Goal: Task Accomplishment & Management: Complete application form

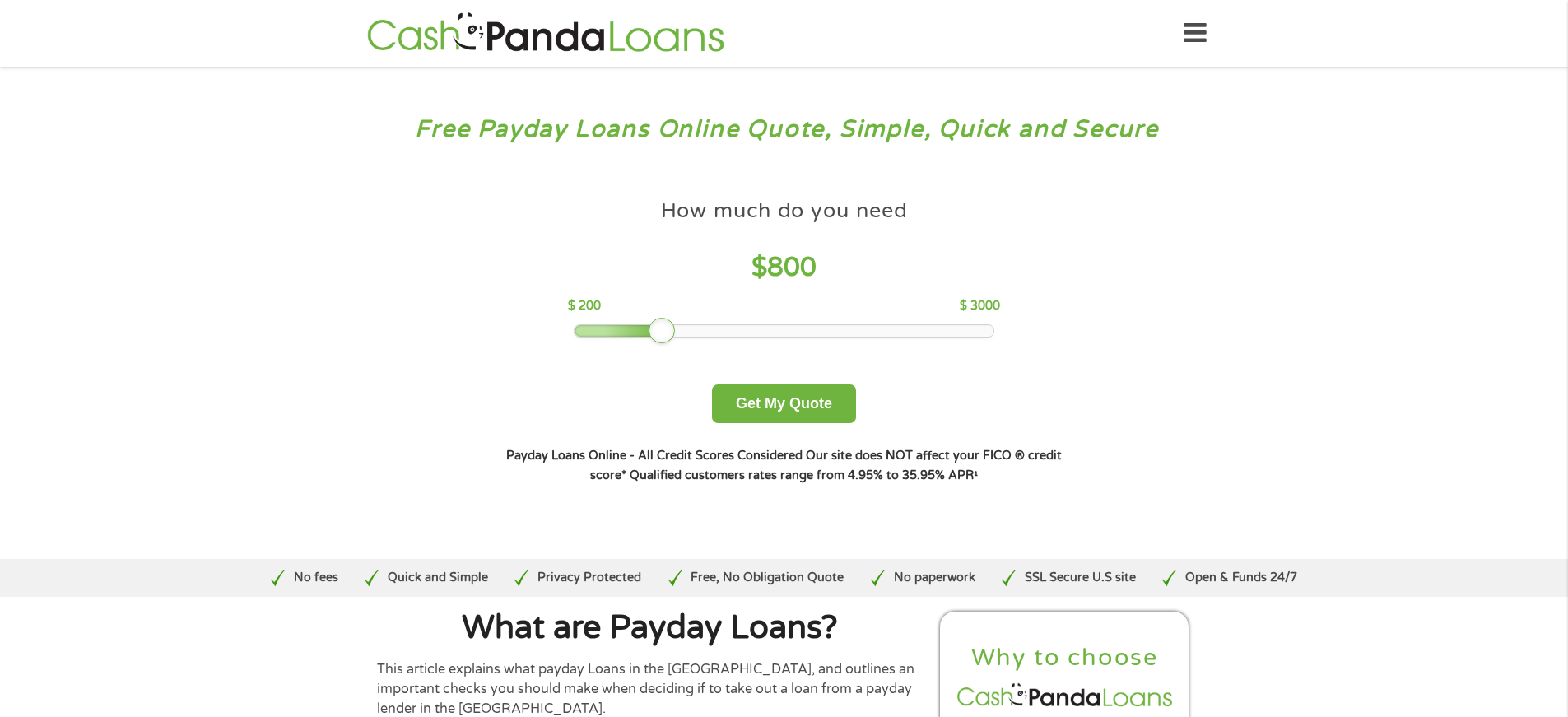
drag, startPoint x: 689, startPoint y: 330, endPoint x: 664, endPoint y: 329, distance: 25.0
click at [664, 329] on div at bounding box center [661, 330] width 27 height 27
drag, startPoint x: 657, startPoint y: 331, endPoint x: 645, endPoint y: 331, distance: 12.0
click at [645, 331] on div at bounding box center [646, 330] width 27 height 27
click at [773, 401] on button "Get My Quote" at bounding box center [784, 403] width 144 height 38
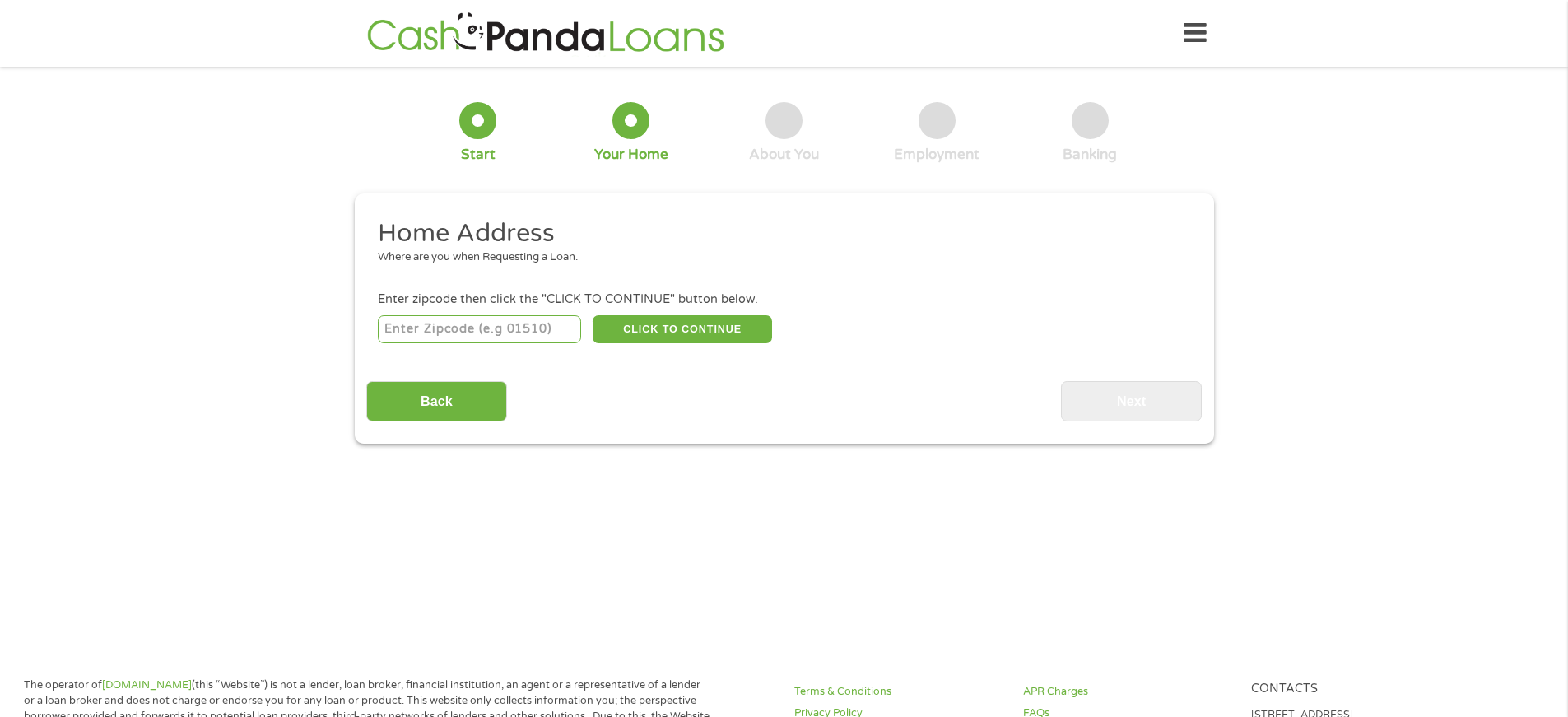
click at [439, 327] on input "number" at bounding box center [479, 329] width 204 height 28
type input "30094"
select select "[US_STATE]"
click at [698, 322] on button "CLICK TO CONTINUE" at bounding box center [682, 329] width 179 height 28
type input "30094"
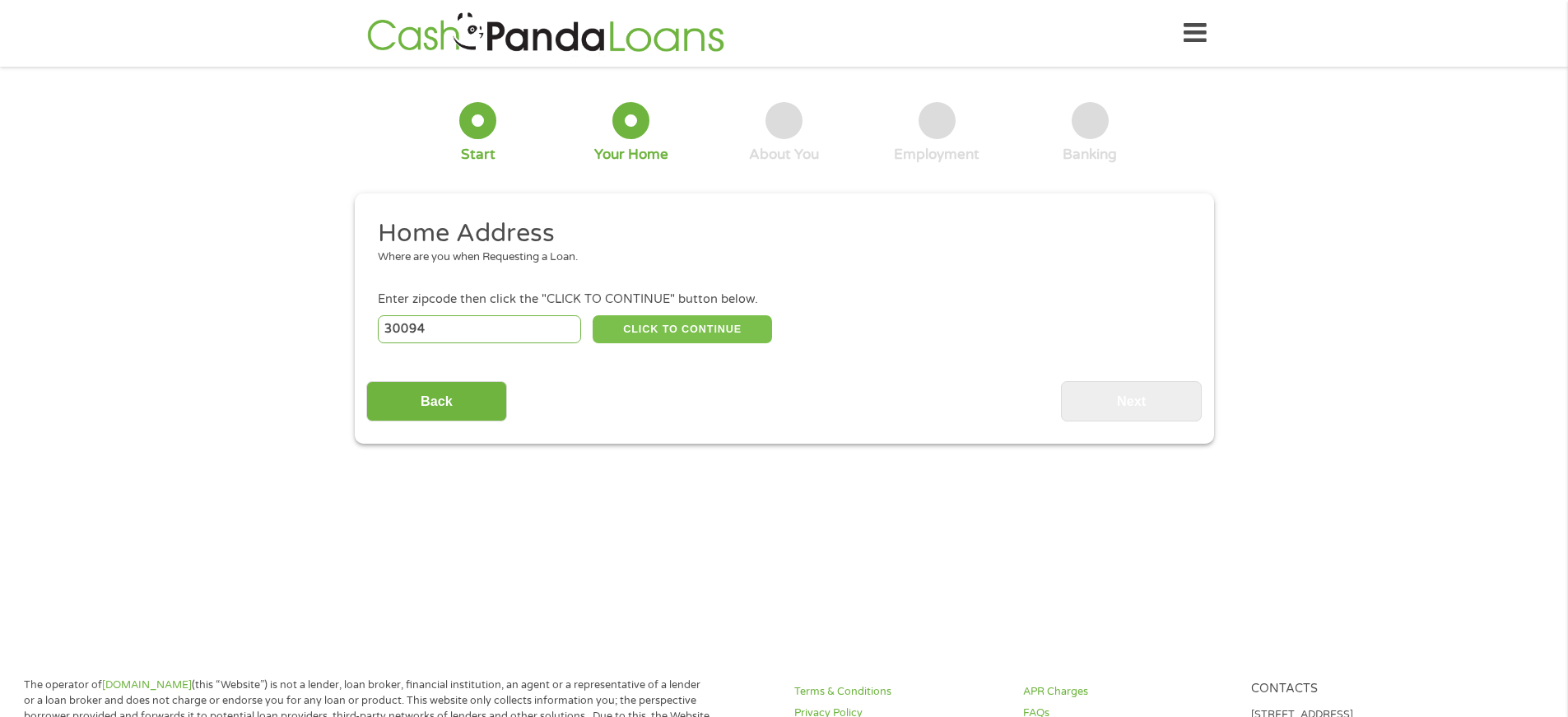
type input "[PERSON_NAME]"
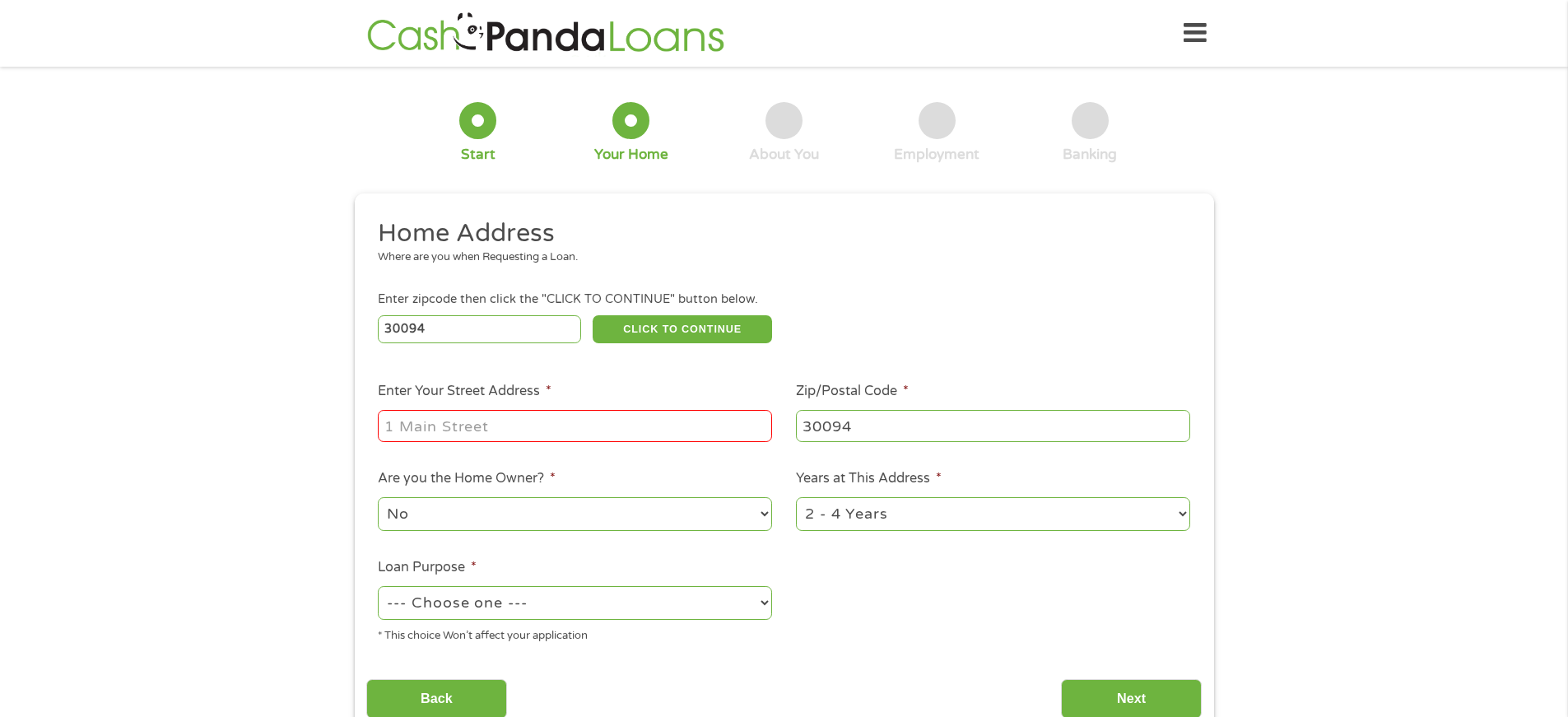
click at [442, 421] on input "Enter Your Street Address *" at bounding box center [574, 426] width 394 height 31
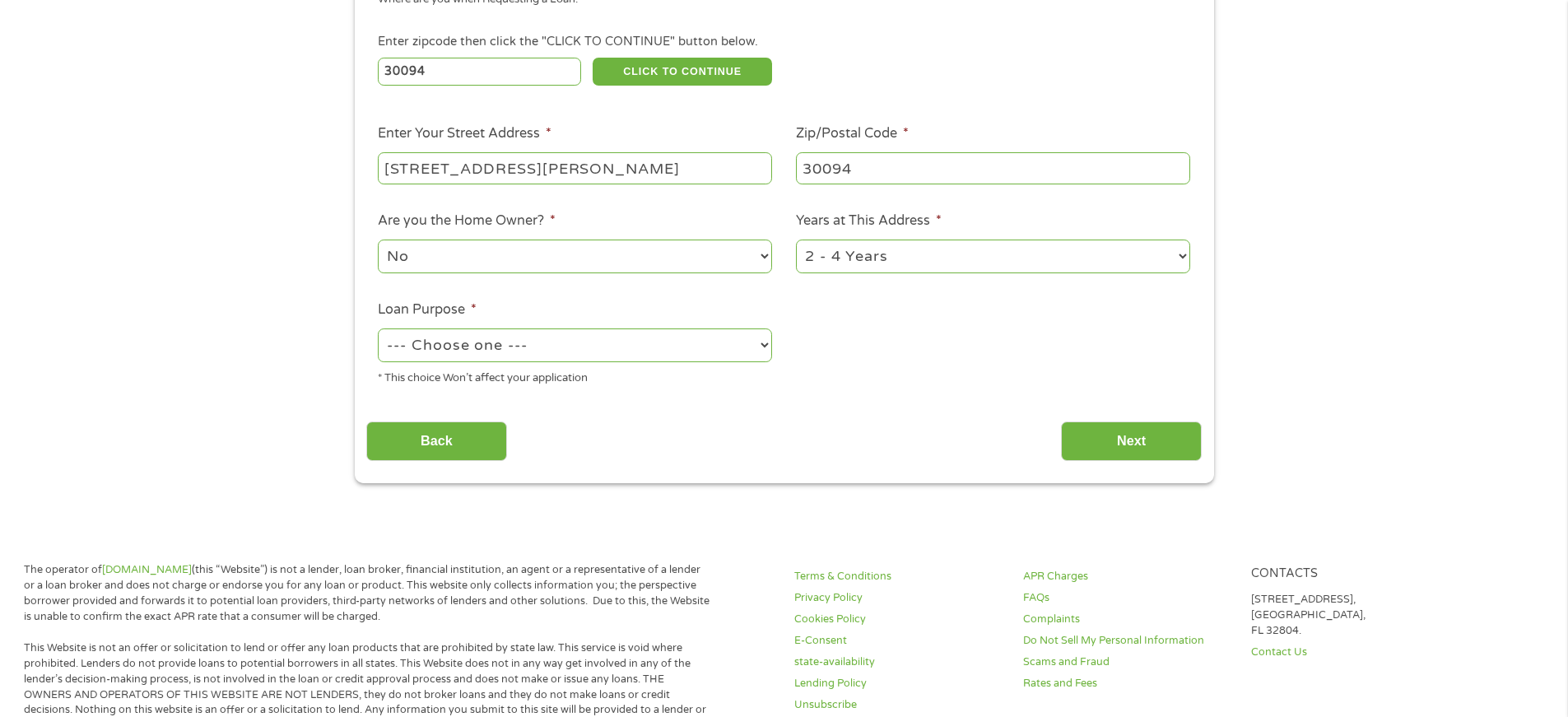
scroll to position [269, 0]
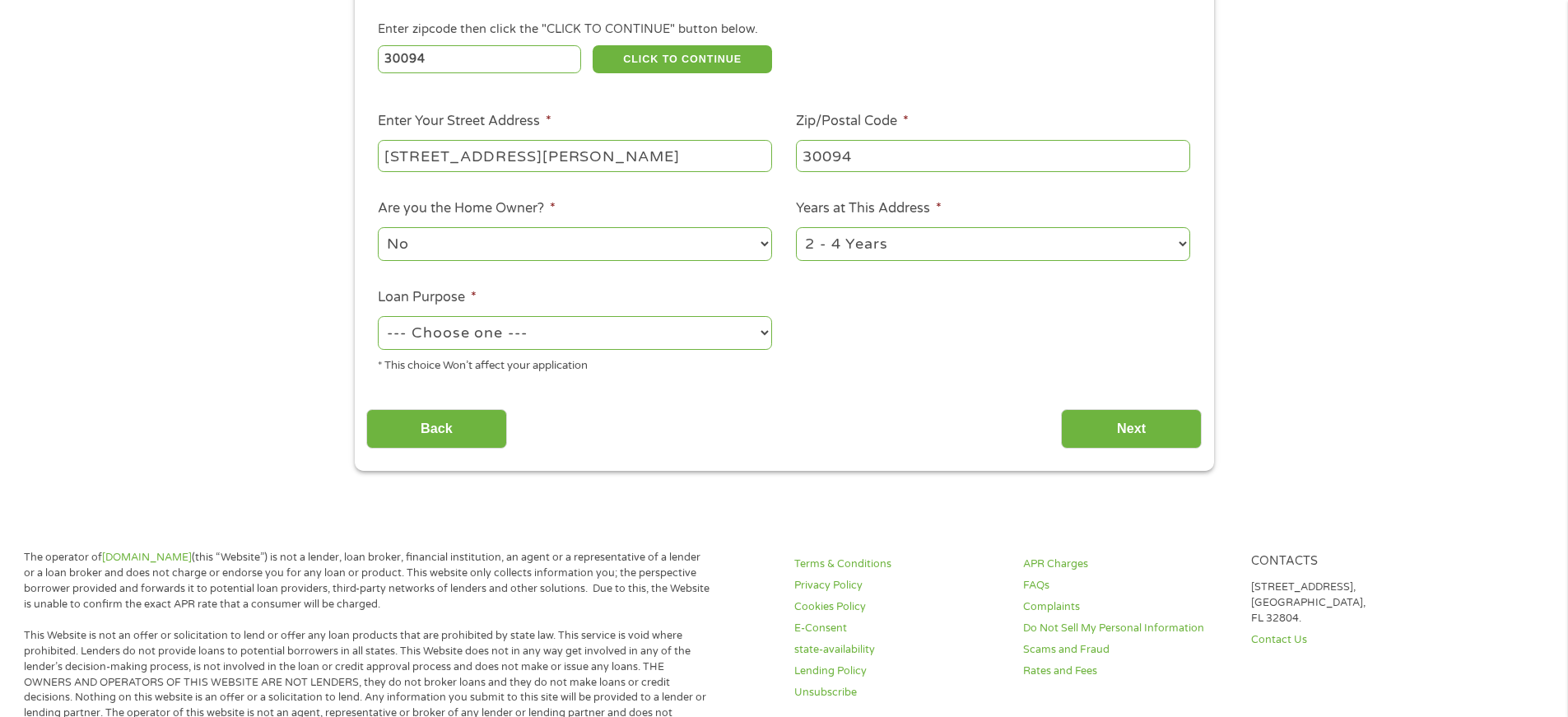
type input "[STREET_ADDRESS][PERSON_NAME]"
click at [762, 333] on select "--- Choose one --- Pay Bills Debt Consolidation Home Improvement Major Purchase…" at bounding box center [574, 332] width 394 height 33
select select "paybills"
click at [378, 316] on select "--- Choose one --- Pay Bills Debt Consolidation Home Improvement Major Purchase…" at bounding box center [574, 332] width 394 height 33
click at [1102, 430] on input "Next" at bounding box center [1130, 429] width 141 height 40
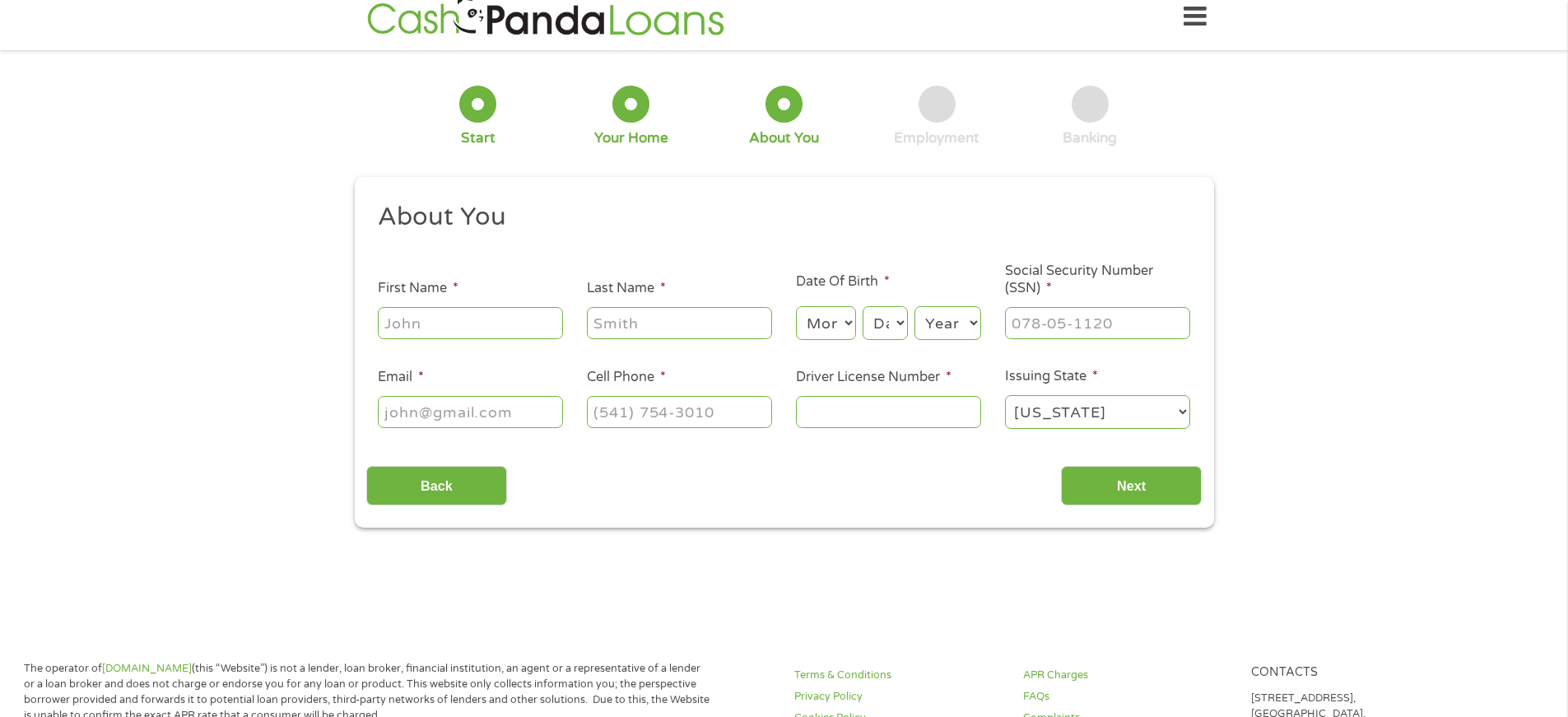
scroll to position [0, 0]
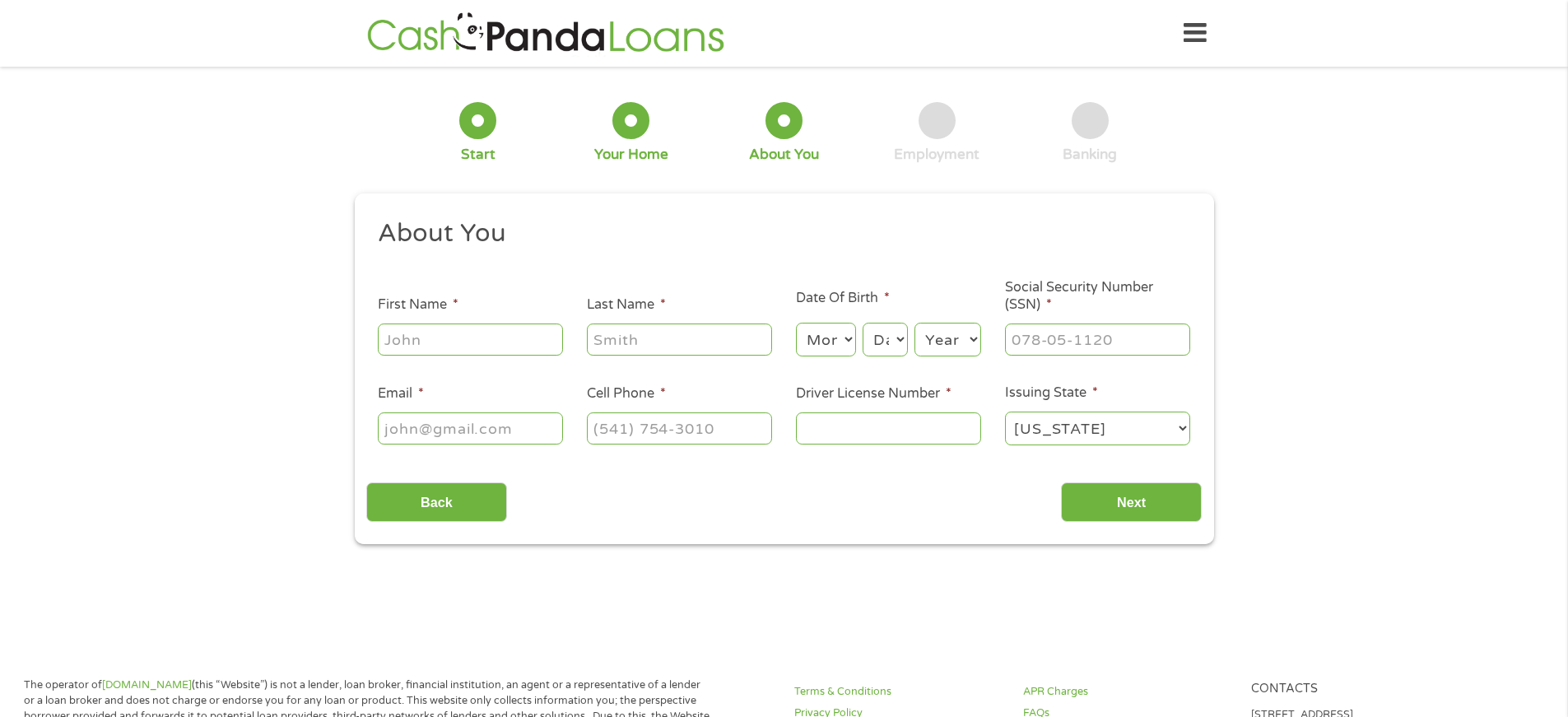
click at [446, 345] on input "First Name *" at bounding box center [470, 339] width 185 height 31
type input "[PERSON_NAME]"
type input "[EMAIL_ADDRESS][DOMAIN_NAME]"
type input "[PHONE_NUMBER]"
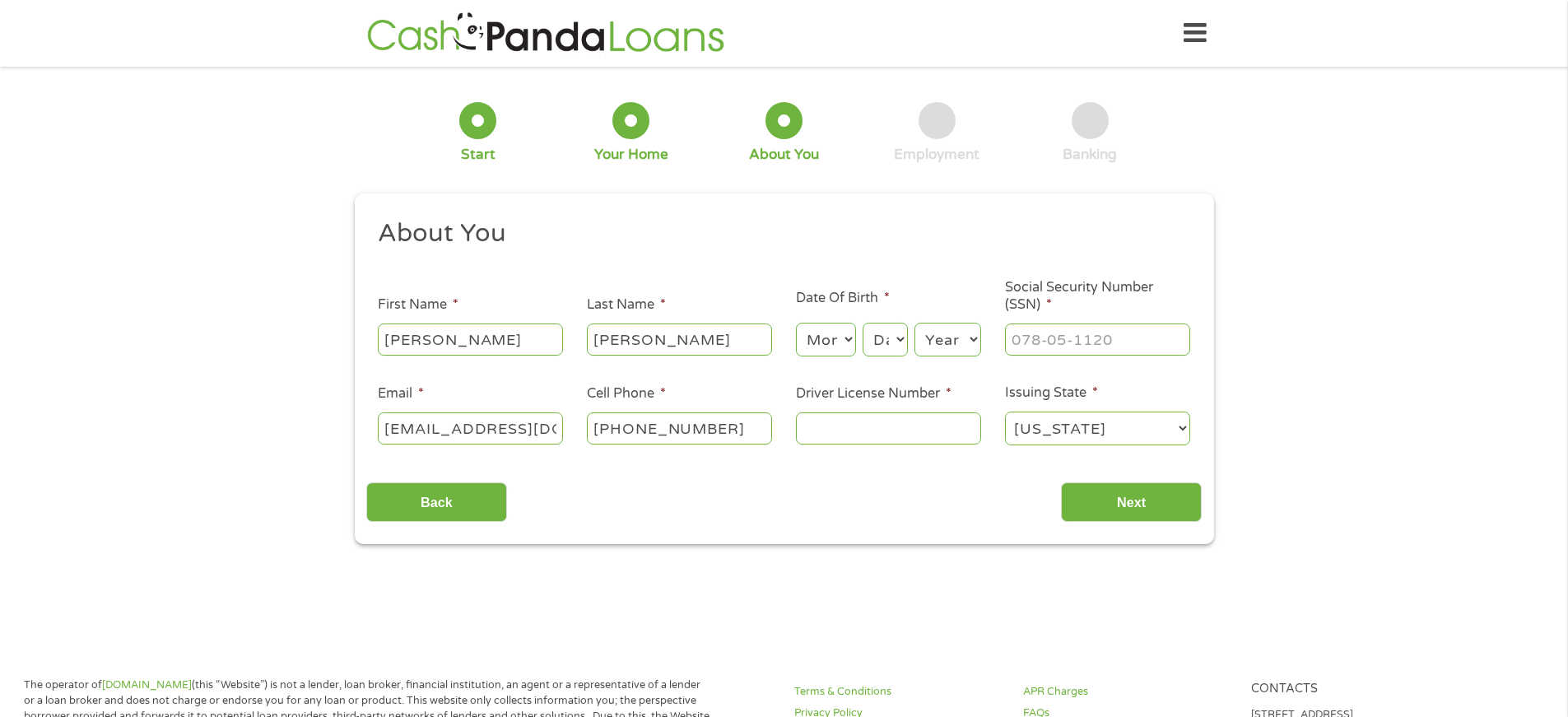
click at [848, 336] on select "Month 1 2 3 4 5 6 7 8 9 10 11 12" at bounding box center [825, 339] width 60 height 33
select select "12"
click at [796, 323] on select "Month 1 2 3 4 5 6 7 8 9 10 11 12" at bounding box center [825, 339] width 60 height 33
click at [899, 336] on select "Day 1 2 3 4 5 6 7 8 9 10 11 12 13 14 15 16 17 18 19 20 21 22 23 24 25 26 27 28 …" at bounding box center [884, 339] width 44 height 33
select select "22"
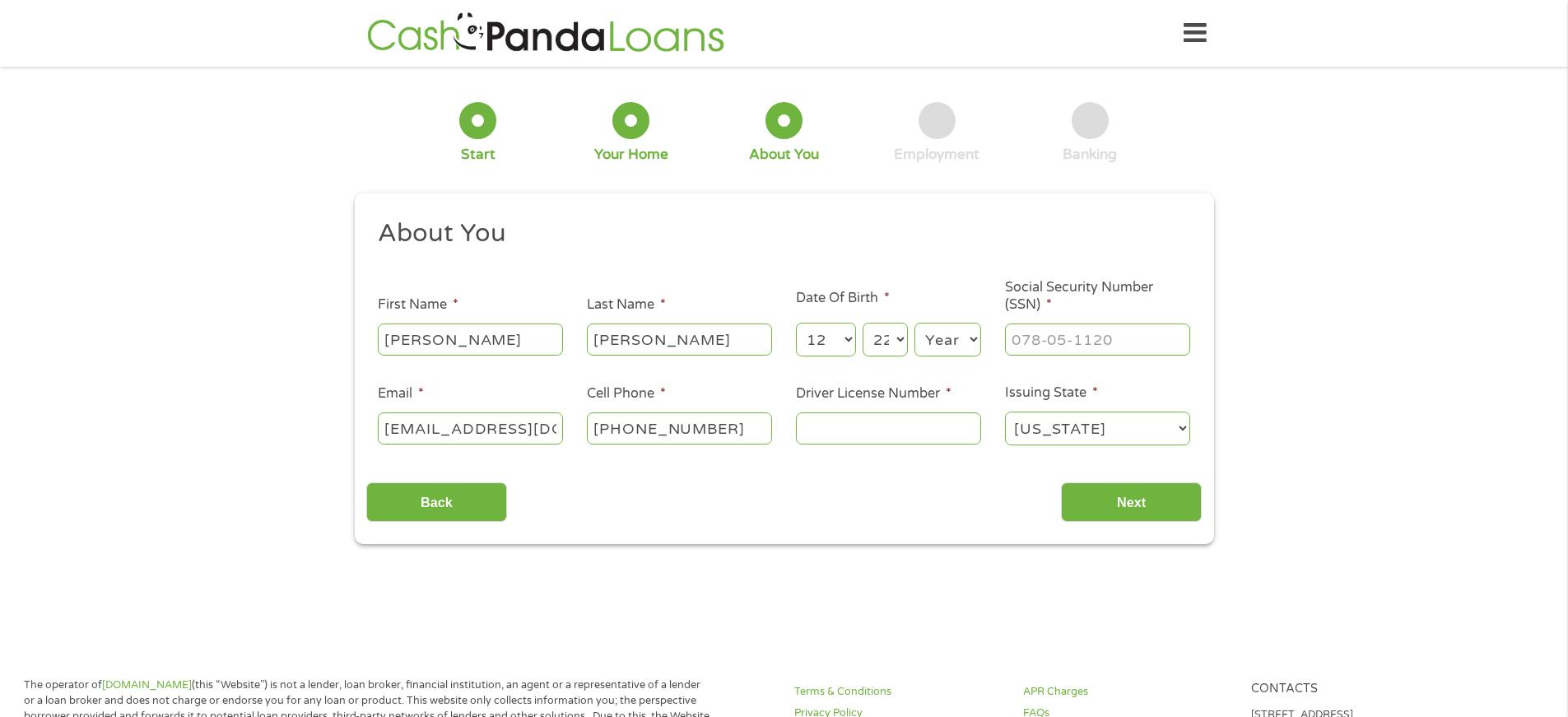
click at [863, 323] on select "Day 1 2 3 4 5 6 7 8 9 10 11 12 13 14 15 16 17 18 19 20 21 22 23 24 25 26 27 28 …" at bounding box center [884, 339] width 44 height 33
click at [973, 336] on select "Year [DATE] 2006 2005 2004 2003 2002 2001 2000 1999 1998 1997 1996 1995 1994 19…" at bounding box center [948, 339] width 67 height 33
select select "1961"
click at [915, 323] on select "Year [DATE] 2006 2005 2004 2003 2002 2001 2000 1999 1998 1997 1996 1995 1994 19…" at bounding box center [948, 339] width 67 height 33
click at [1126, 344] on input "___-__-____" at bounding box center [1098, 339] width 185 height 31
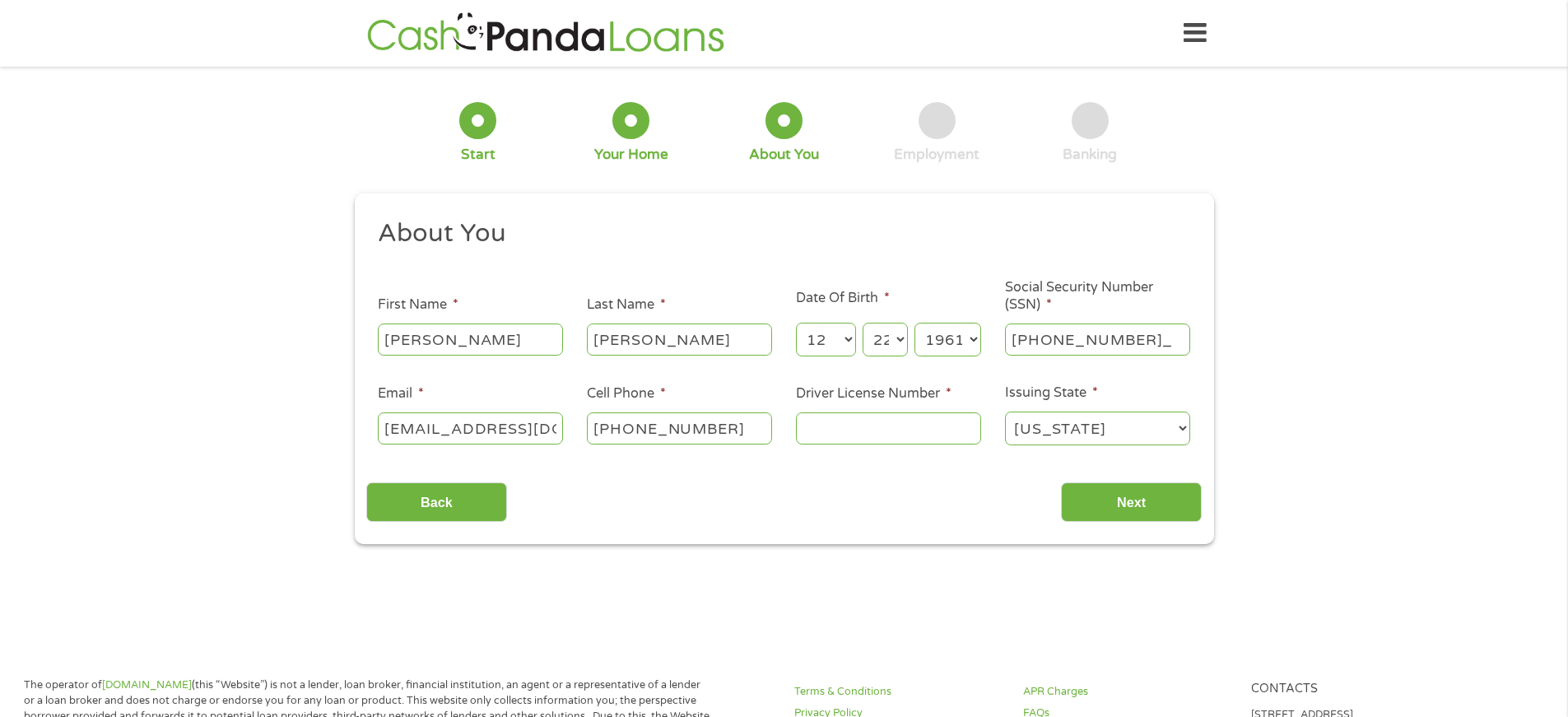
type input "236-08-4289"
click at [818, 433] on input "Driver License Number *" at bounding box center [888, 428] width 185 height 31
type input "061608011"
click at [1143, 502] on input "Next" at bounding box center [1130, 502] width 141 height 40
click at [1136, 508] on input "Next" at bounding box center [1130, 502] width 141 height 40
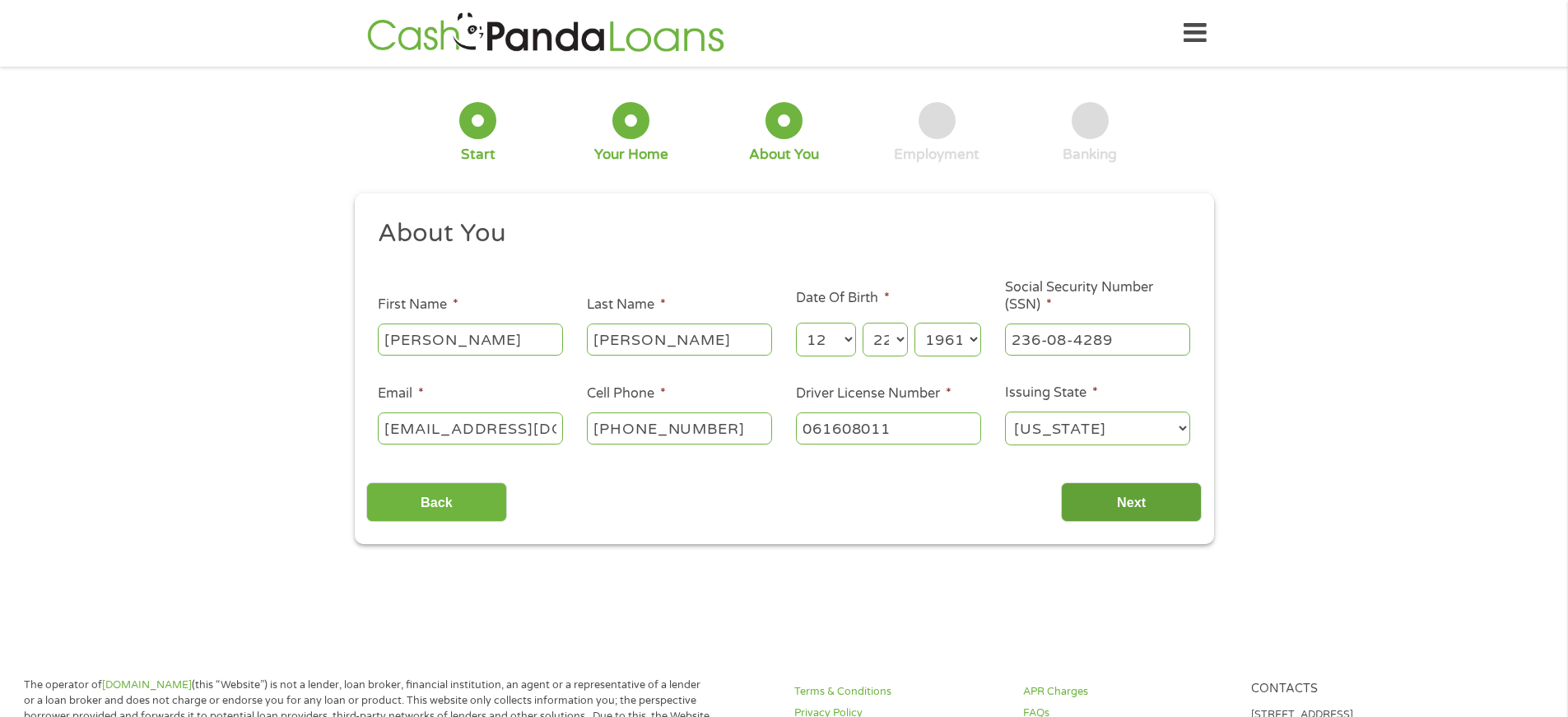
click at [1118, 503] on input "Next" at bounding box center [1130, 502] width 141 height 40
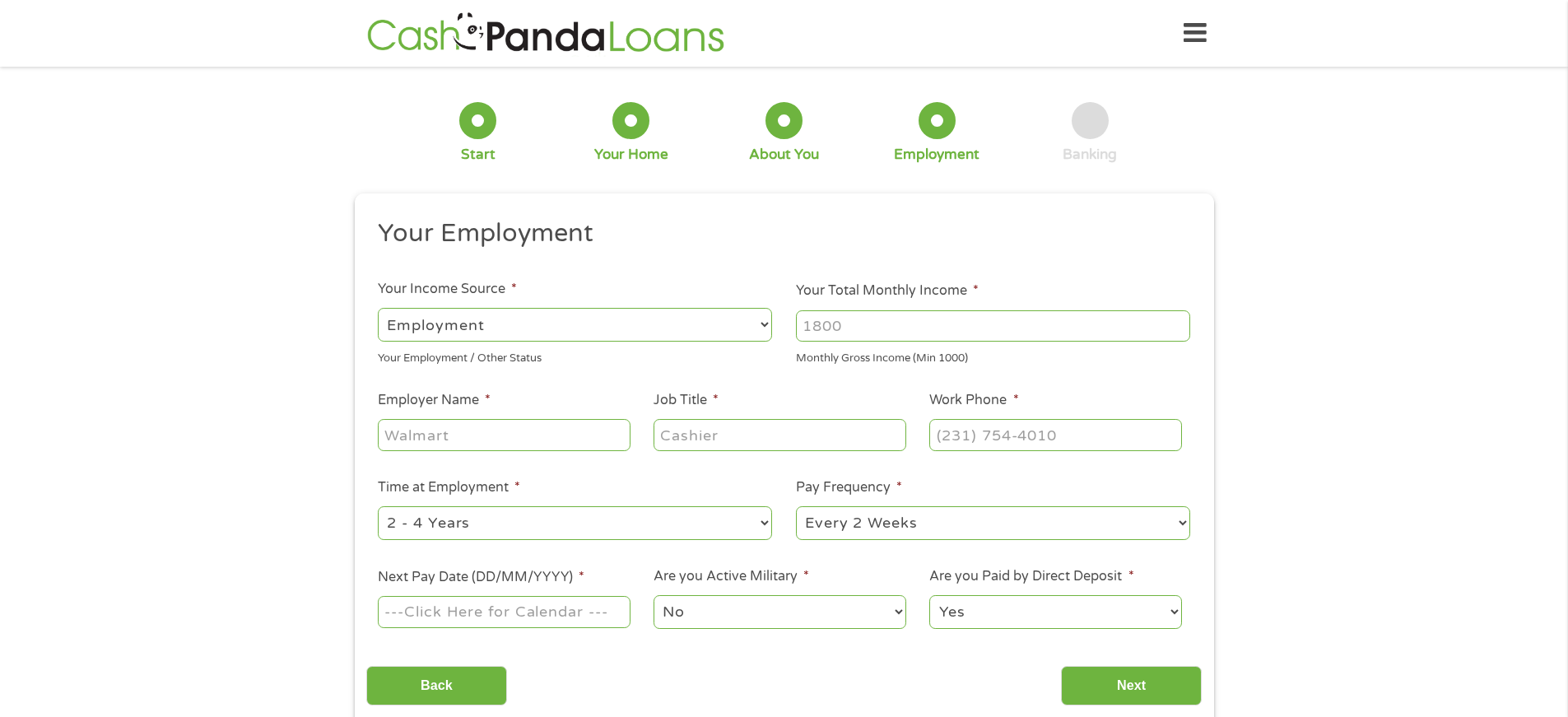
scroll to position [7, 7]
click at [762, 320] on select "--- Choose one --- Employment [DEMOGRAPHIC_DATA] Benefits" at bounding box center [574, 325] width 394 height 33
click at [898, 329] on input "Your Total Monthly Income *" at bounding box center [993, 326] width 394 height 31
type input "3200"
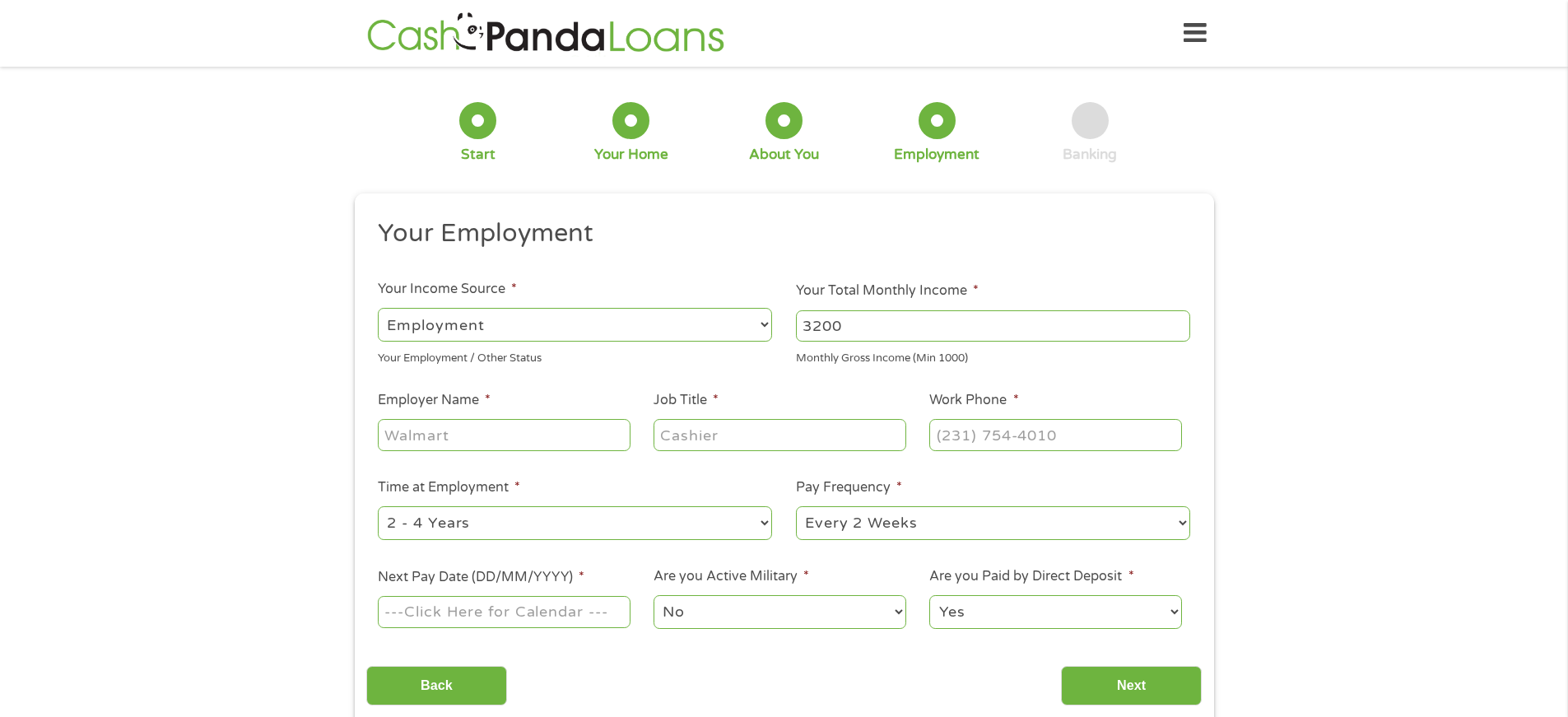
click at [494, 437] on input "Employer Name *" at bounding box center [504, 435] width 252 height 31
type input "Healthcare for Seniors"
click at [686, 429] on input "Job Title *" at bounding box center [779, 435] width 252 height 31
type input "Billing and Coding"
click at [945, 437] on input "(___) ___-____" at bounding box center [1055, 435] width 252 height 31
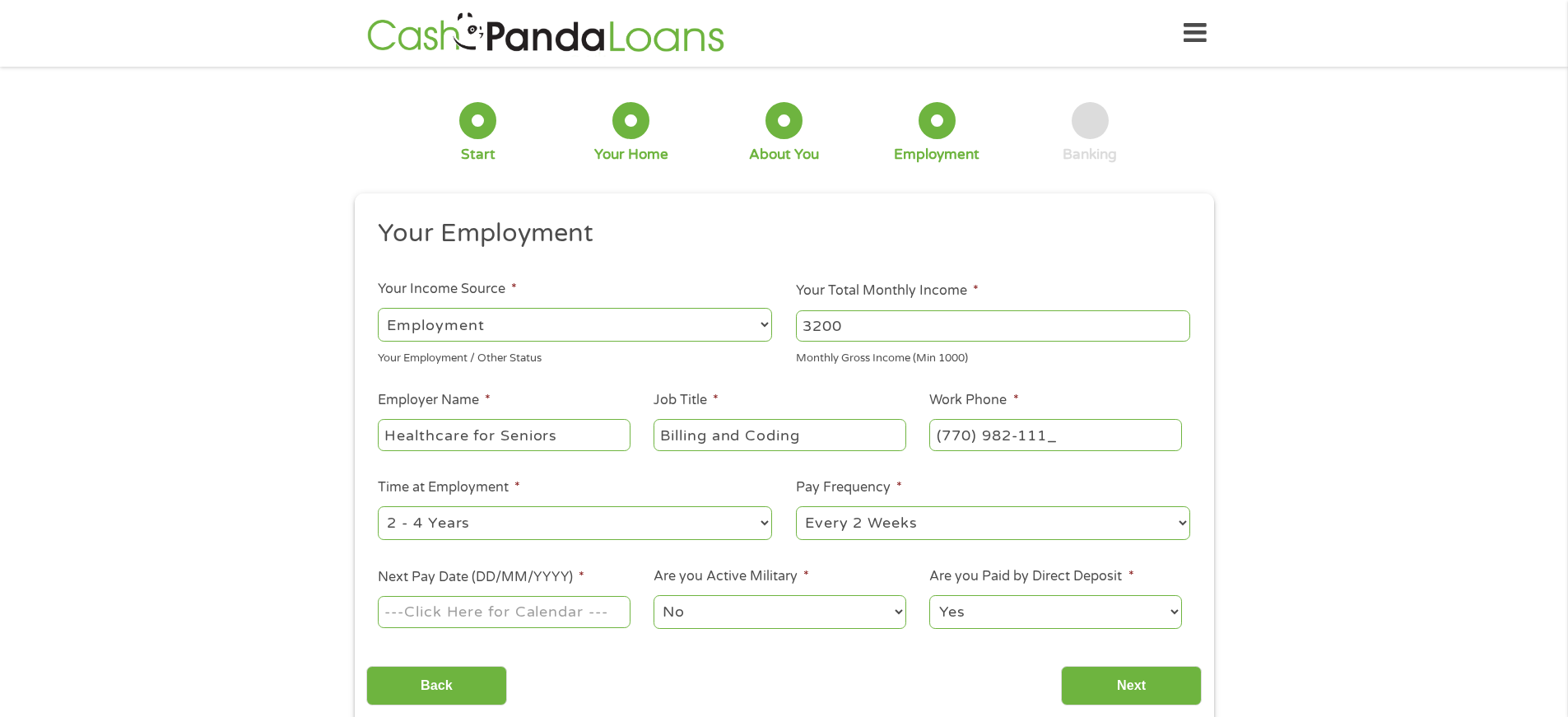
type input "[PHONE_NUMBER]"
click at [765, 518] on select "--- Choose one --- 1 Year or less 1 - 2 Years 2 - 4 Years Over 4 Years" at bounding box center [574, 523] width 394 height 33
select select "60months"
click at [378, 507] on select "--- Choose one --- 1 Year or less 1 - 2 Years 2 - 4 Years Over 4 Years" at bounding box center [574, 523] width 394 height 33
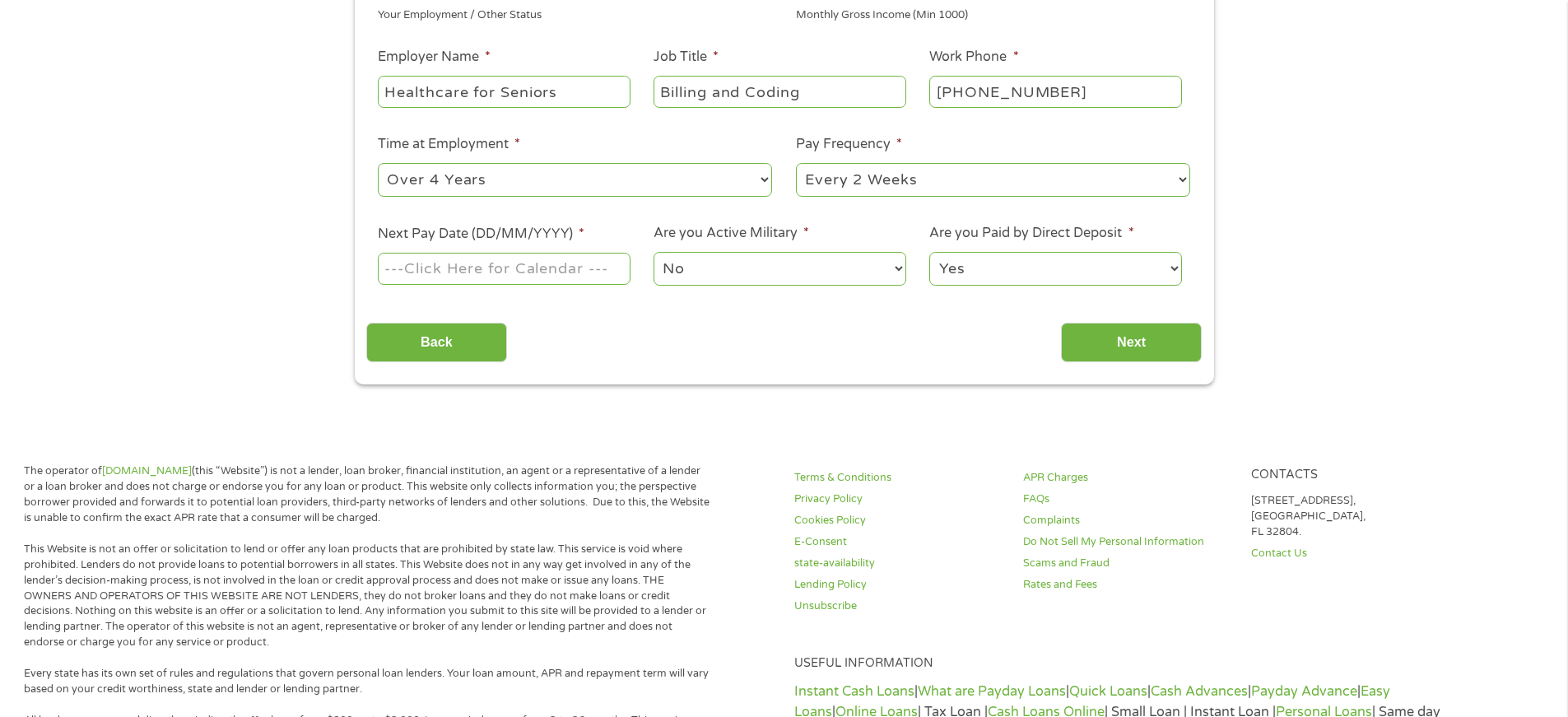
scroll to position [354, 0]
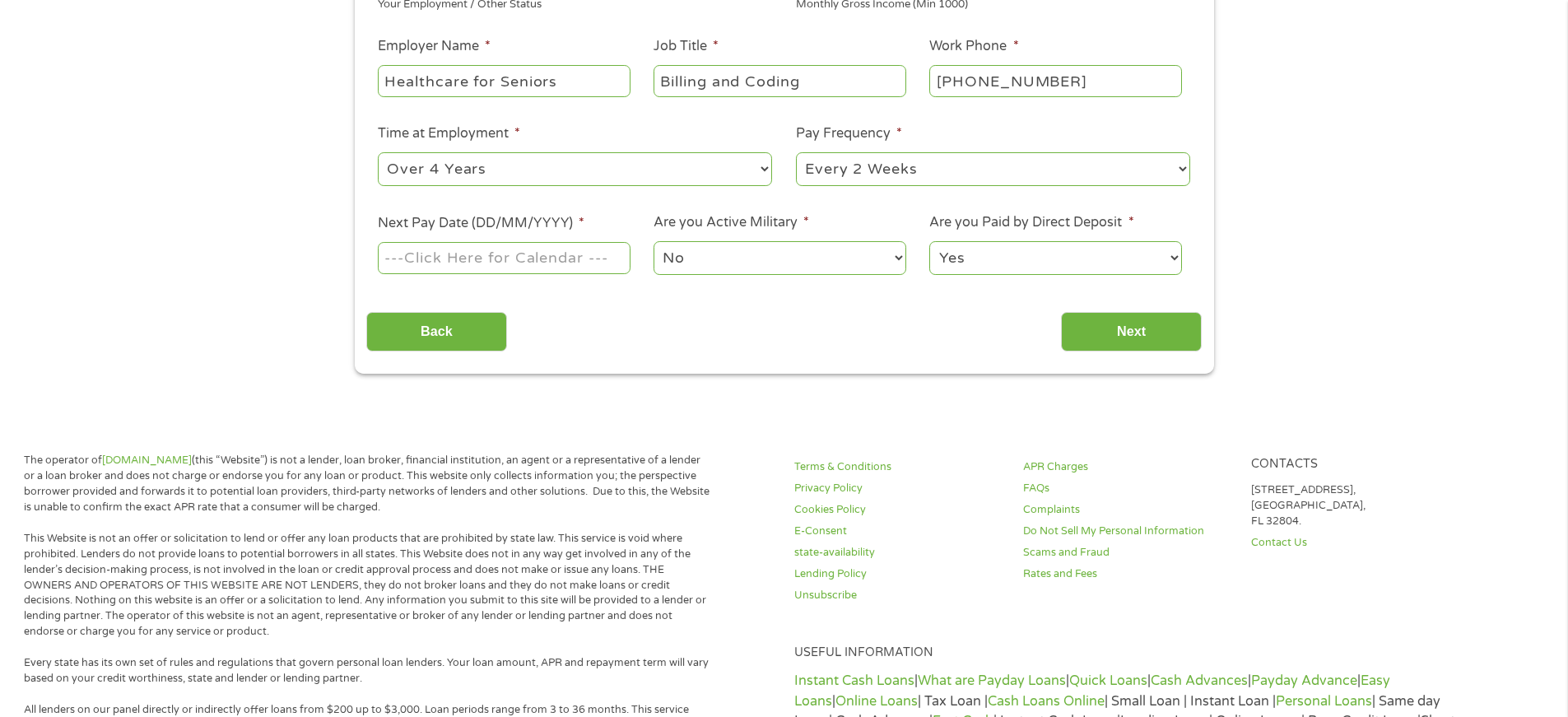
click at [481, 260] on body "Home Get Loan Offer How it works FAQs Blog Cash Loans Quick Loans Online Loans …" at bounding box center [784, 544] width 1568 height 1796
click at [484, 259] on input "Next Pay Date (DD/MM/YYYY) *" at bounding box center [504, 258] width 252 height 31
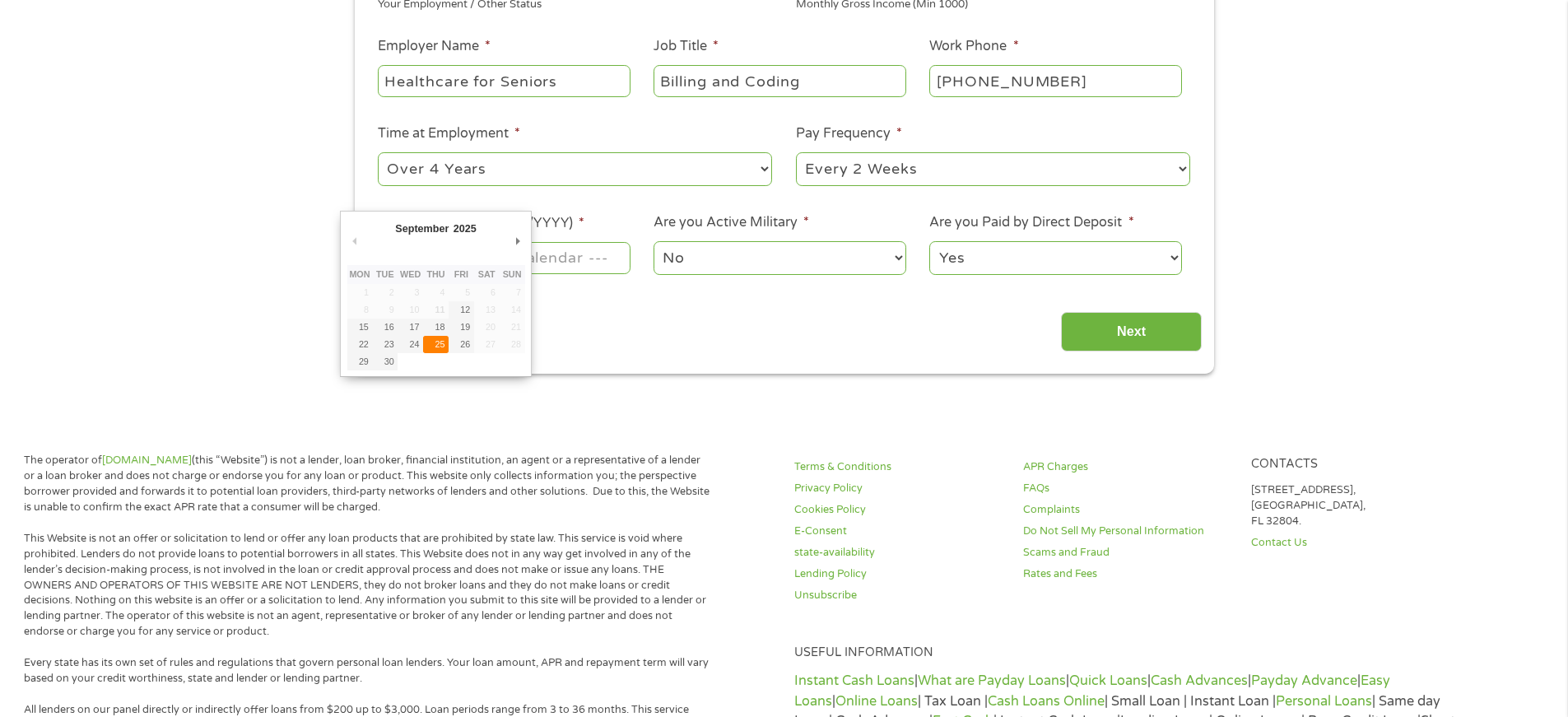
type input "[DATE]"
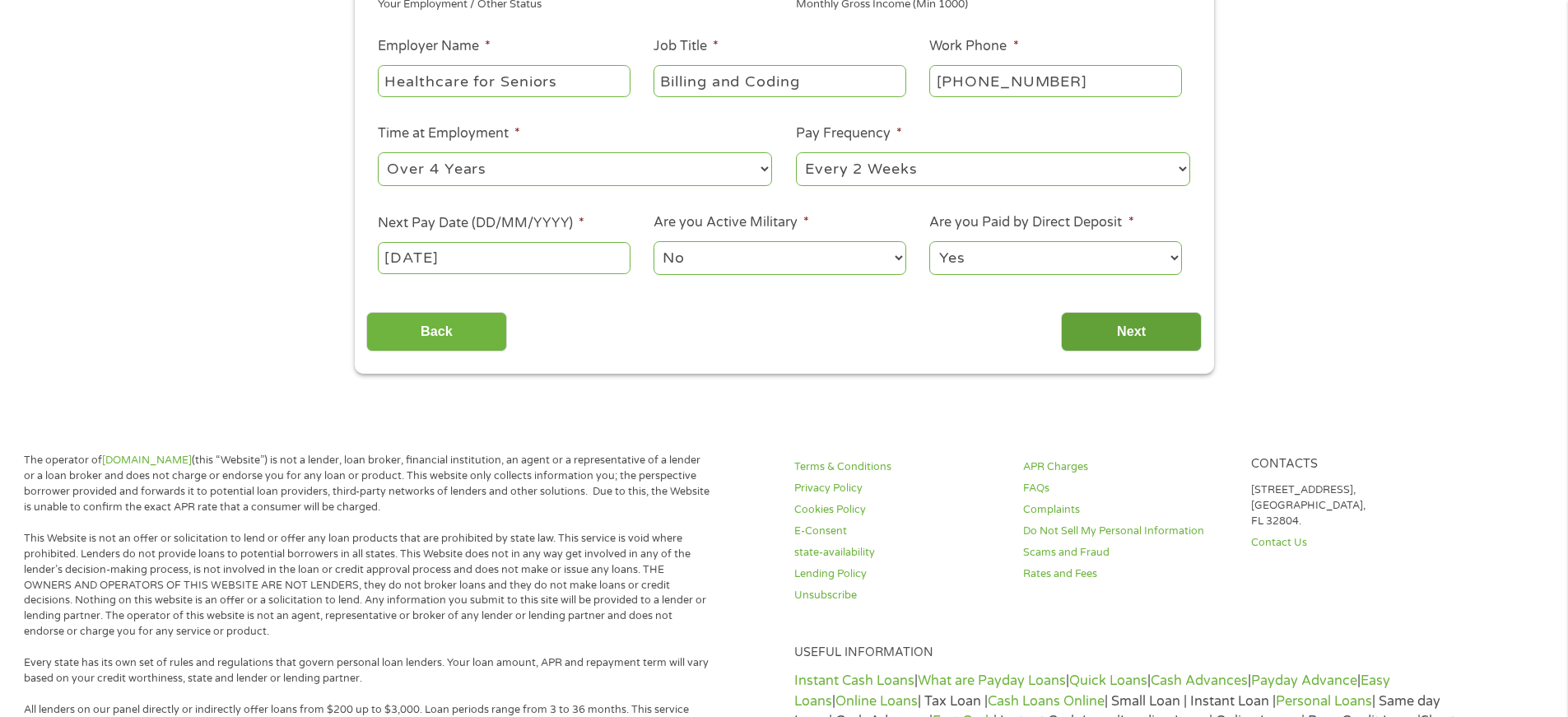
click at [1125, 339] on input "Next" at bounding box center [1130, 331] width 141 height 40
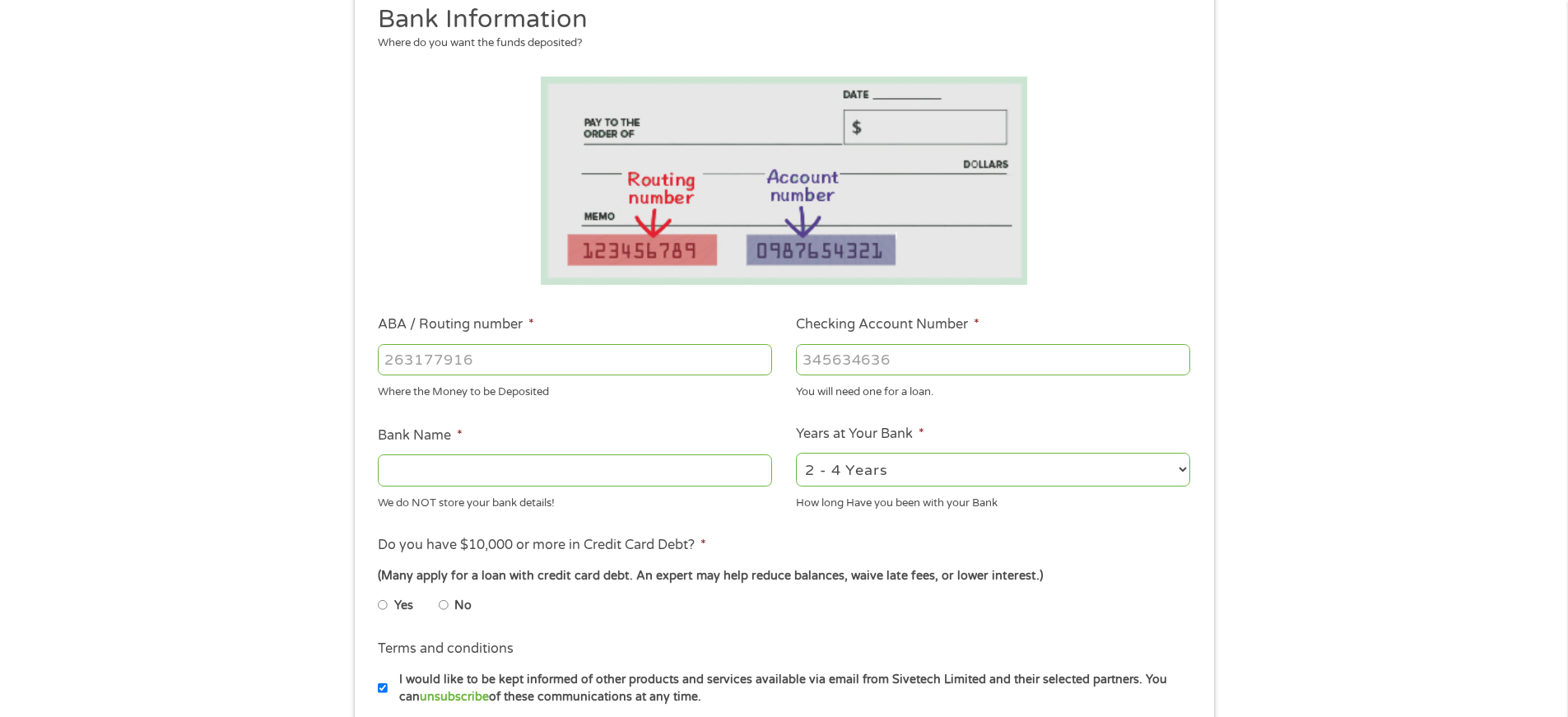
scroll to position [471, 0]
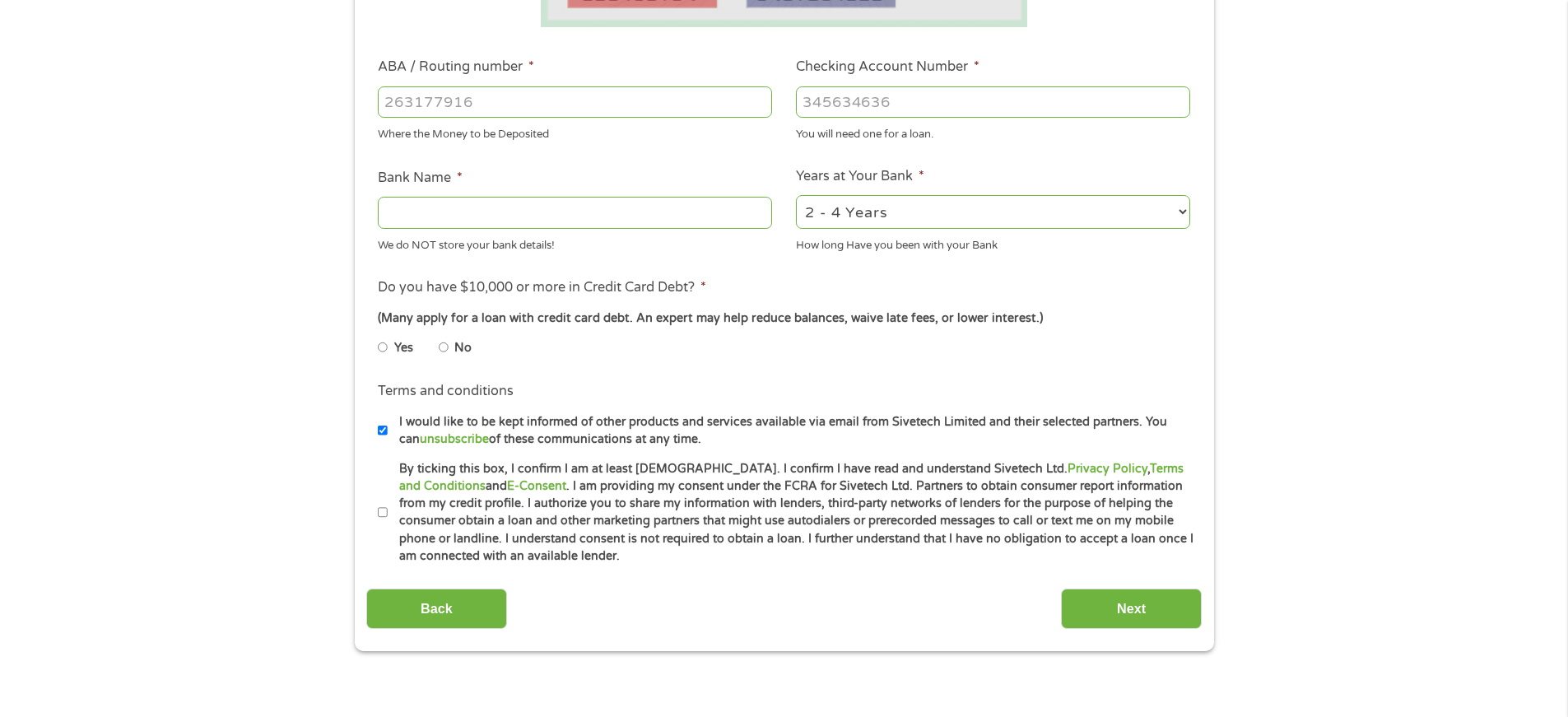
click at [493, 98] on input "ABA / Routing number *" at bounding box center [574, 102] width 394 height 31
type input "061000052"
type input "BANK OF AMERICA NA"
type input "061000052"
type input "334075780304"
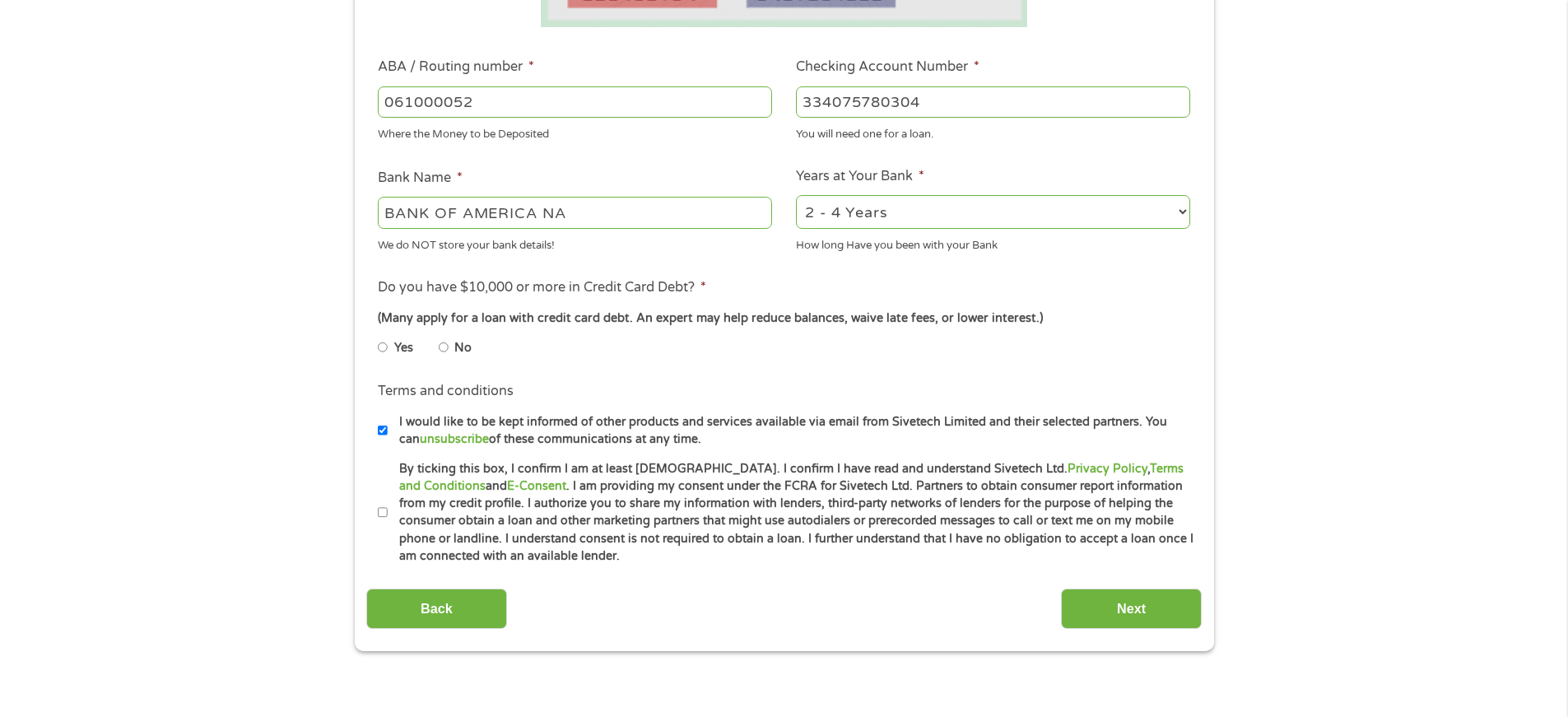
click at [446, 347] on input "No" at bounding box center [444, 347] width 10 height 27
radio input "true"
click at [382, 511] on input "By ticking this box, I confirm I am at least [DEMOGRAPHIC_DATA]. I confirm I ha…" at bounding box center [383, 512] width 10 height 27
checkbox input "true"
drag, startPoint x: 1118, startPoint y: 610, endPoint x: 1198, endPoint y: 597, distance: 81.0
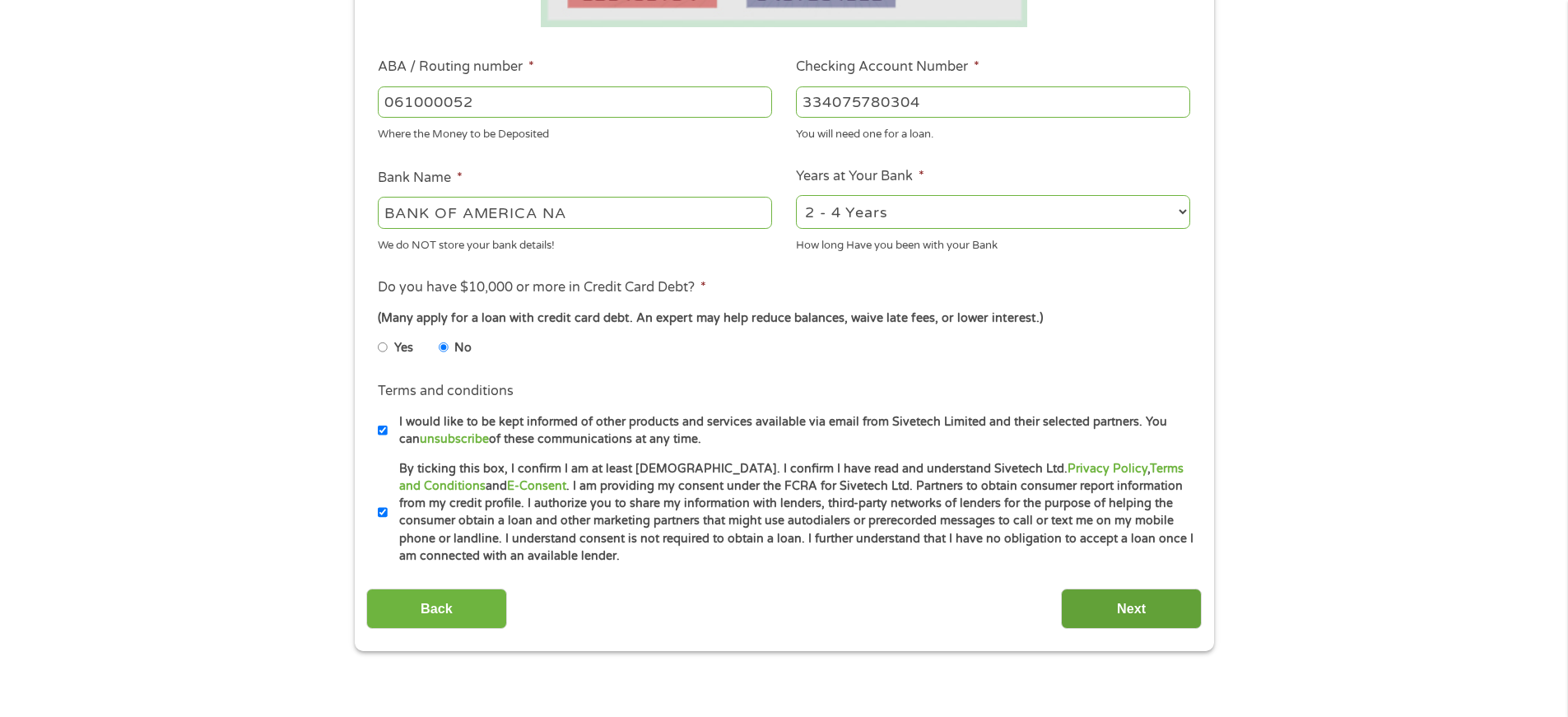
click at [1119, 610] on input "Next" at bounding box center [1130, 608] width 141 height 40
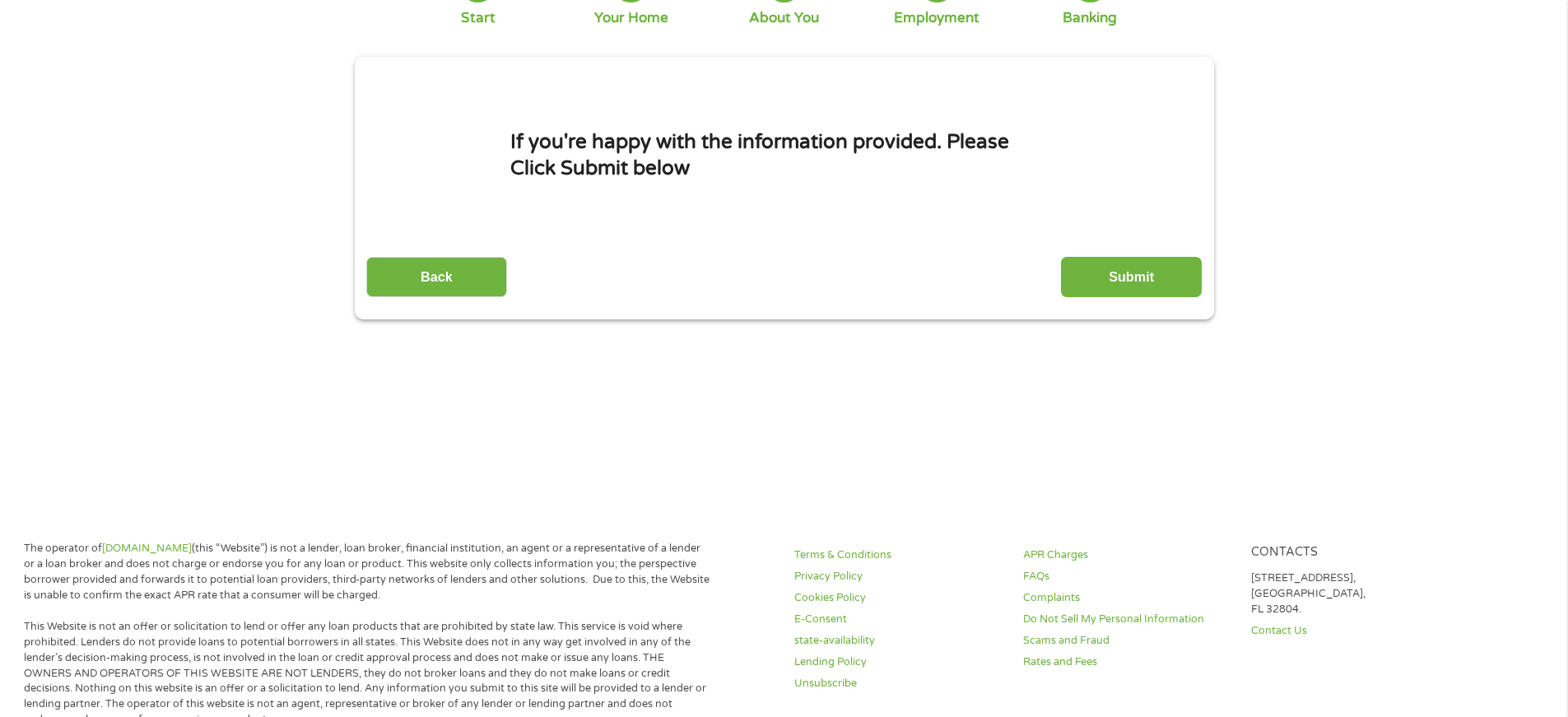
scroll to position [0, 0]
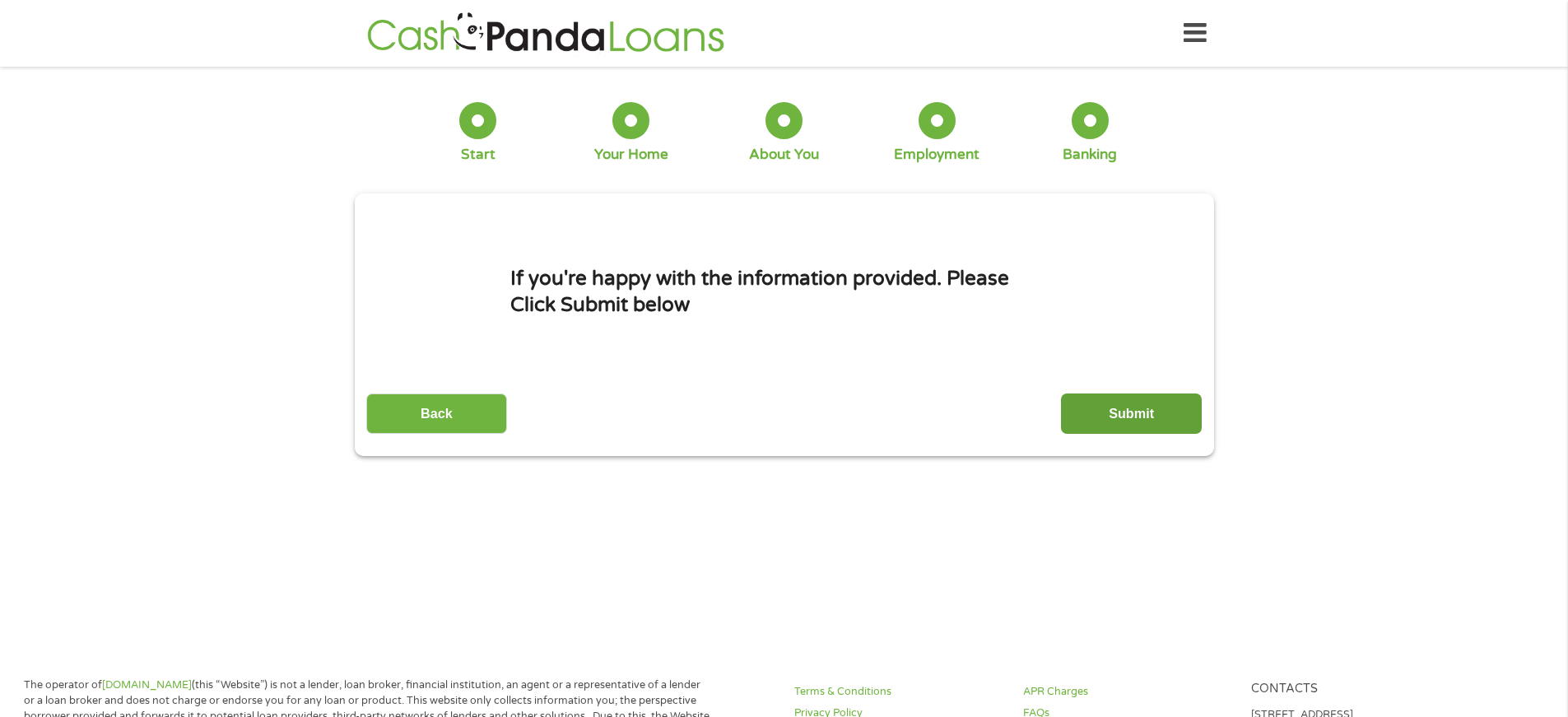
click at [1116, 415] on input "Submit" at bounding box center [1130, 413] width 141 height 40
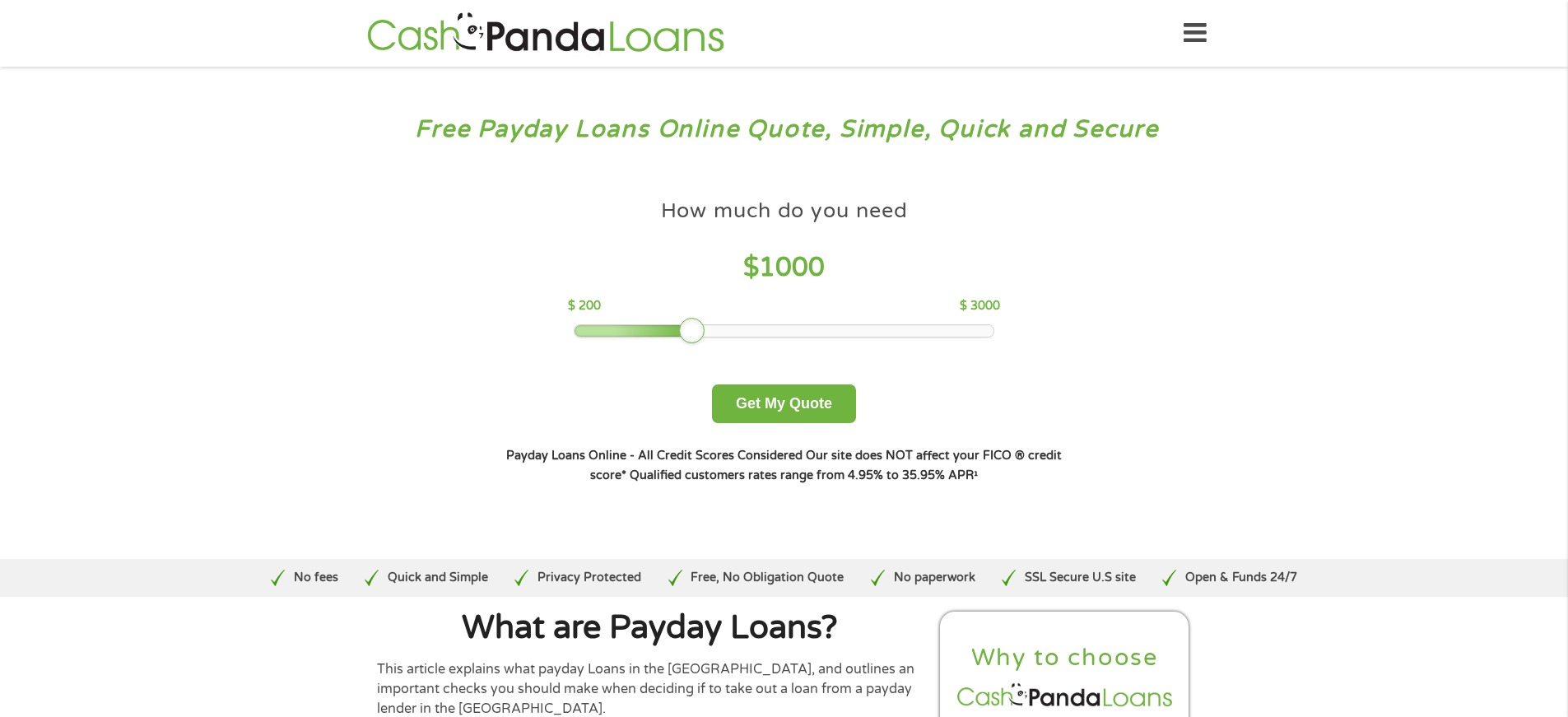
click at [698, 329] on div at bounding box center [692, 330] width 27 height 27
drag, startPoint x: 698, startPoint y: 329, endPoint x: 653, endPoint y: 325, distance: 45.2
click at [653, 325] on div at bounding box center [646, 330] width 27 height 27
click at [642, 326] on div at bounding box center [646, 330] width 27 height 27
drag, startPoint x: 642, startPoint y: 328, endPoint x: 633, endPoint y: 327, distance: 9.1
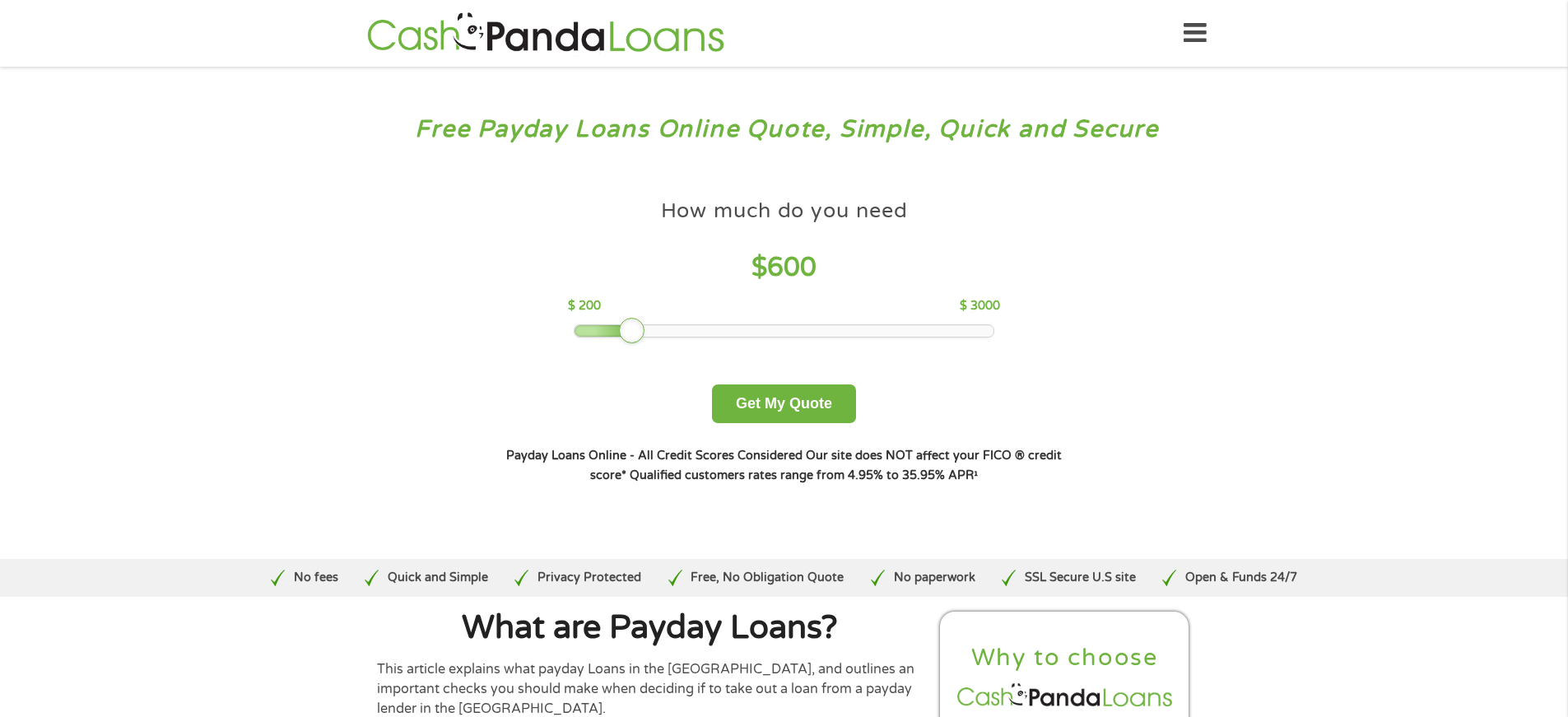
click at [633, 327] on div at bounding box center [632, 330] width 27 height 27
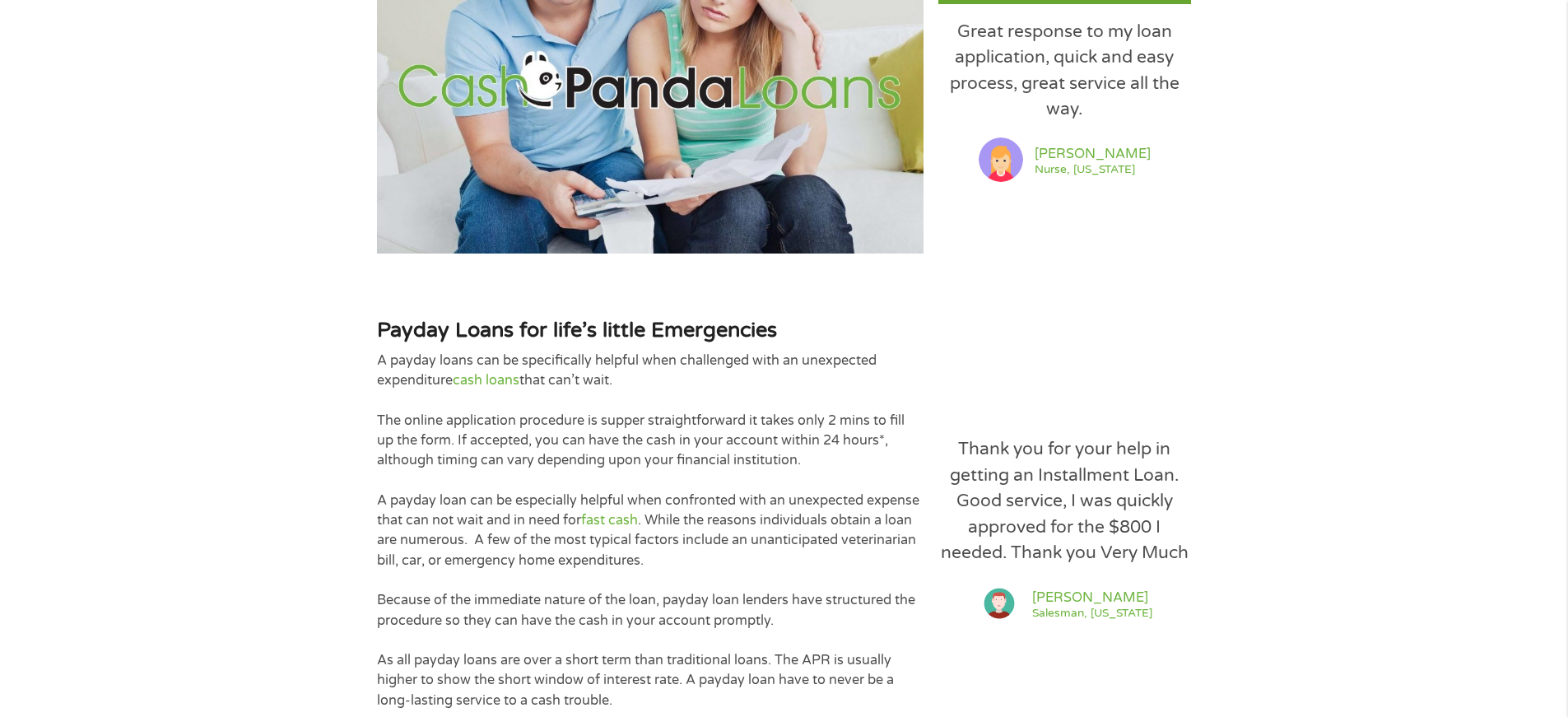
scroll to position [1533, 0]
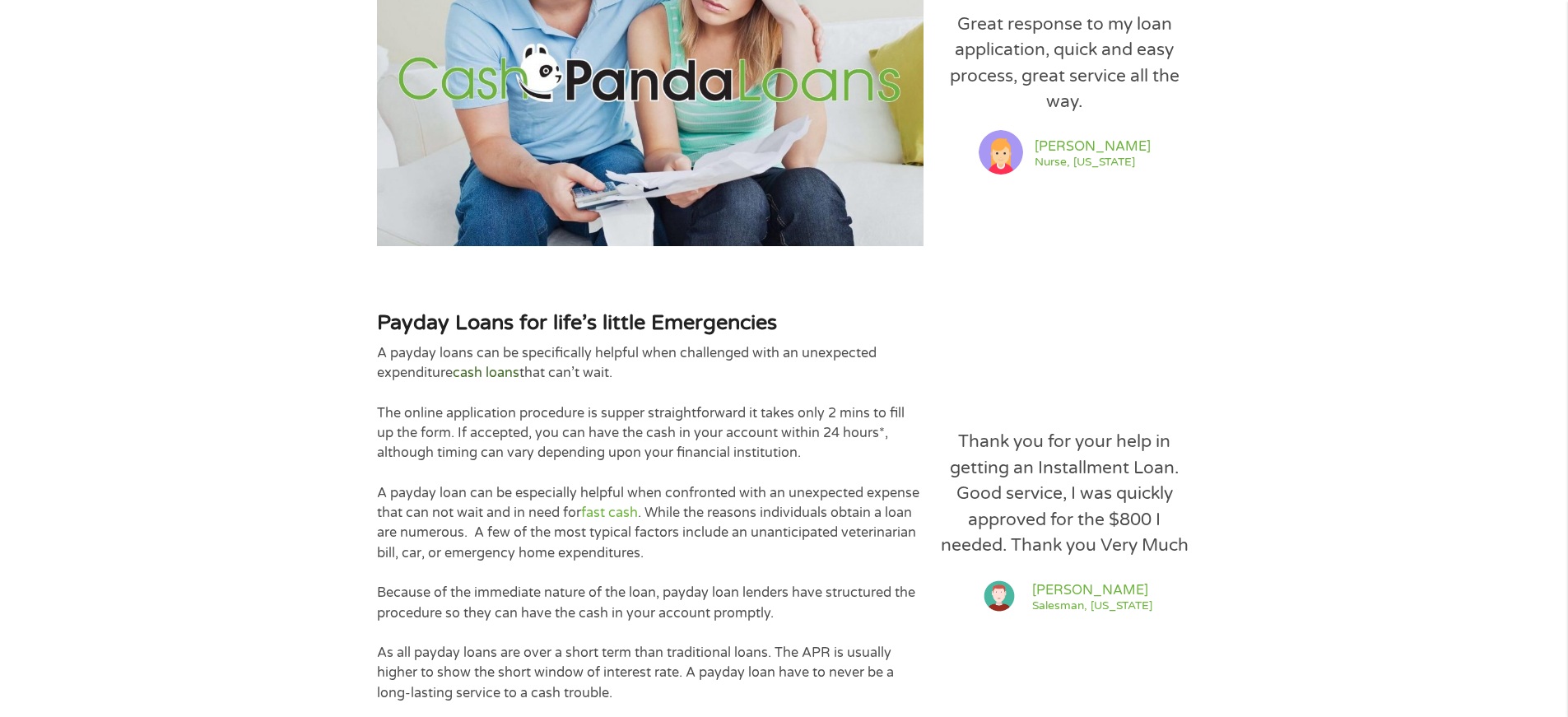
click at [497, 365] on link "cash loans" at bounding box center [486, 373] width 67 height 17
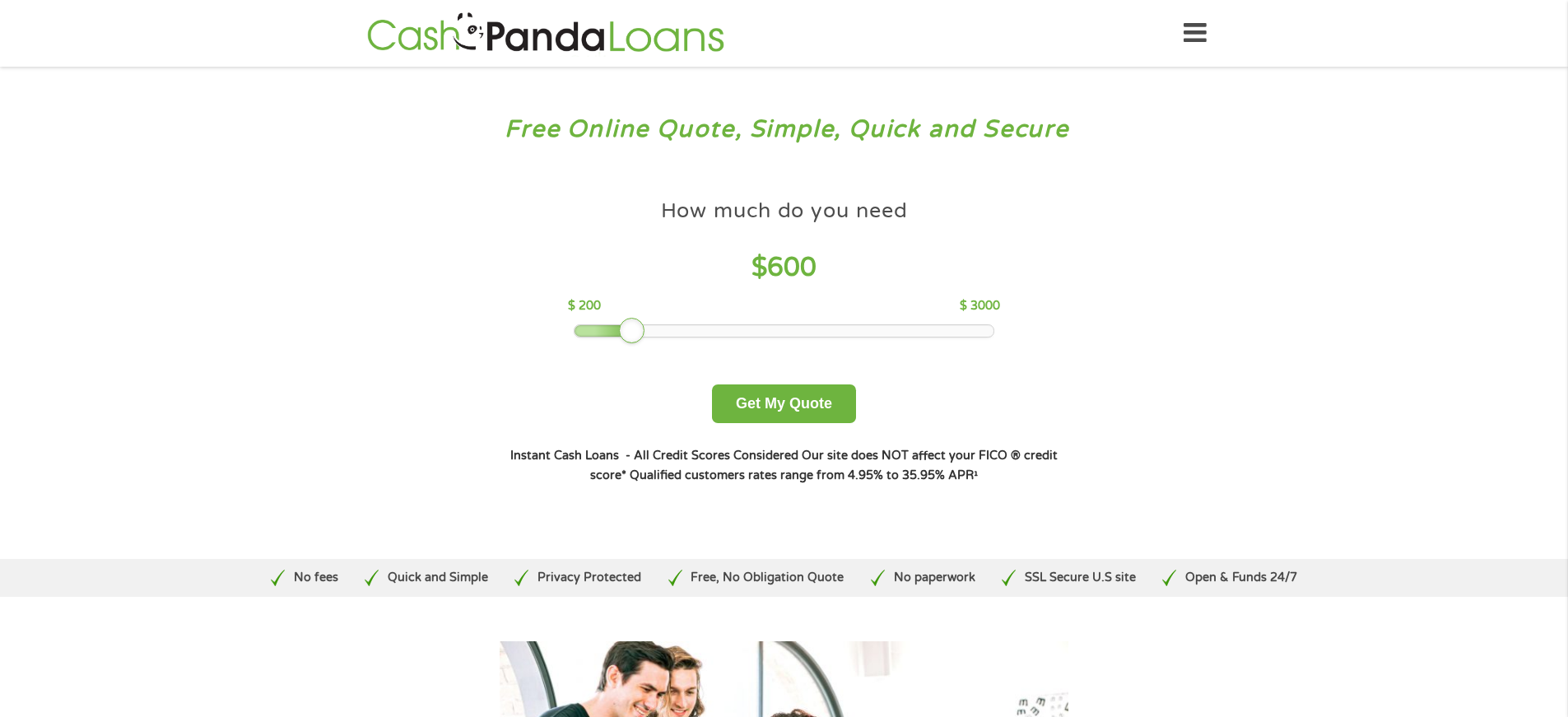
drag, startPoint x: 692, startPoint y: 327, endPoint x: 637, endPoint y: 327, distance: 55.0
click at [637, 327] on div at bounding box center [632, 330] width 27 height 27
click at [759, 405] on button "Get My Quote" at bounding box center [784, 403] width 144 height 38
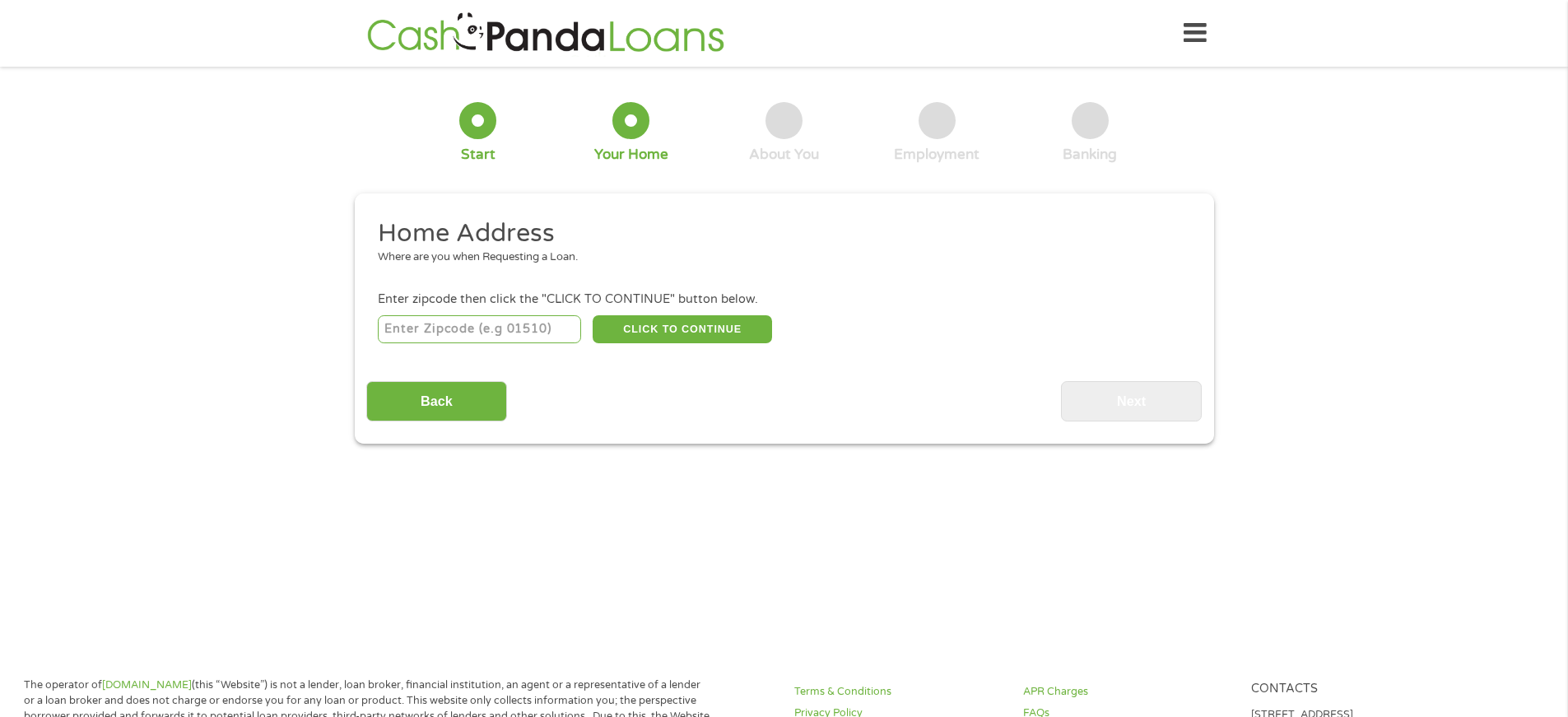
click at [443, 328] on input "number" at bounding box center [479, 329] width 204 height 28
type input "30094"
click at [710, 330] on button "CLICK TO CONTINUE" at bounding box center [682, 329] width 179 height 28
type input "30094"
type input "[PERSON_NAME]"
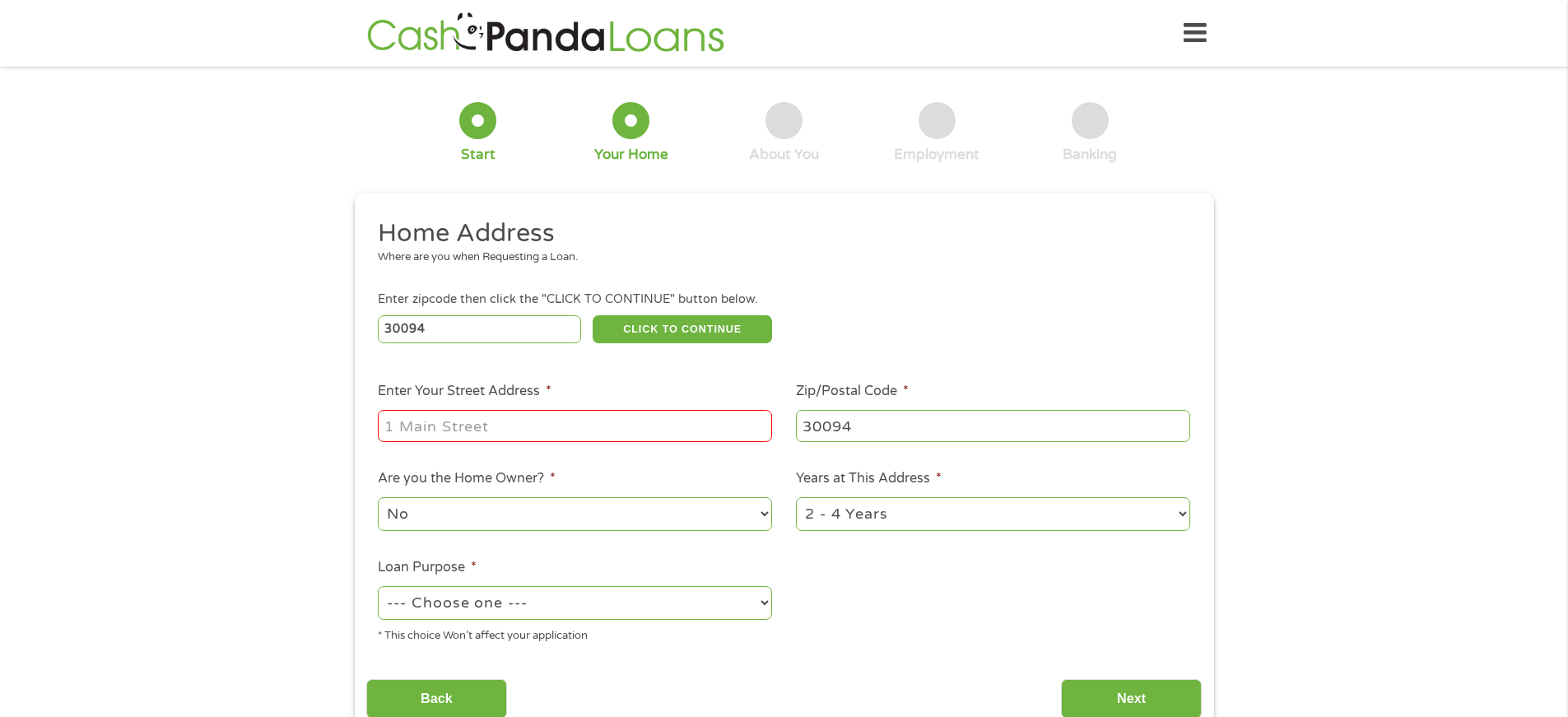
click at [446, 420] on input "Enter Your Street Address *" at bounding box center [574, 426] width 394 height 31
type input "[STREET_ADDRESS][PERSON_NAME]"
click at [763, 598] on select "--- Choose one --- Pay Bills Debt Consolidation Home Improvement Major Purchase…" at bounding box center [574, 603] width 394 height 33
select select "paybills"
click at [378, 586] on select "--- Choose one --- Pay Bills Debt Consolidation Home Improvement Major Purchase…" at bounding box center [574, 603] width 394 height 33
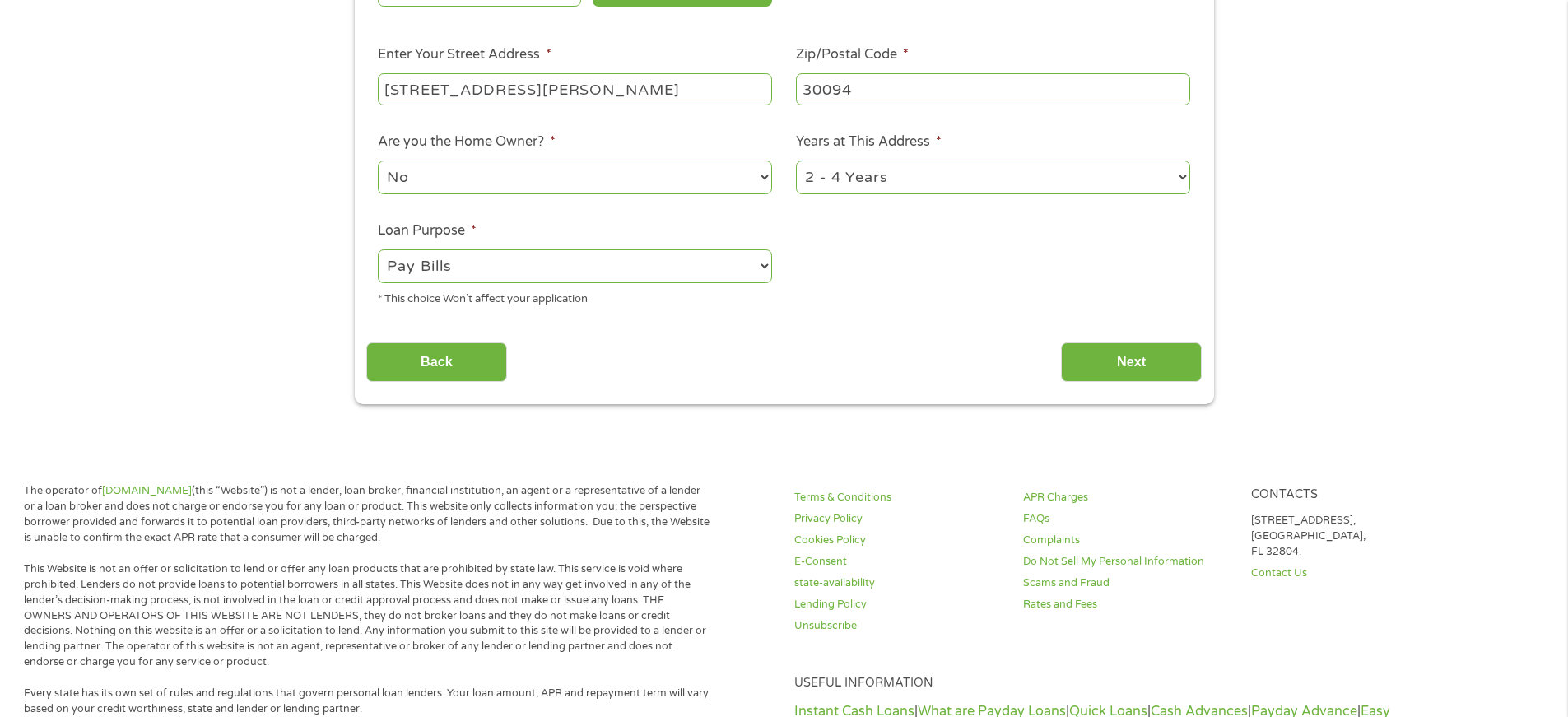
scroll to position [339, 0]
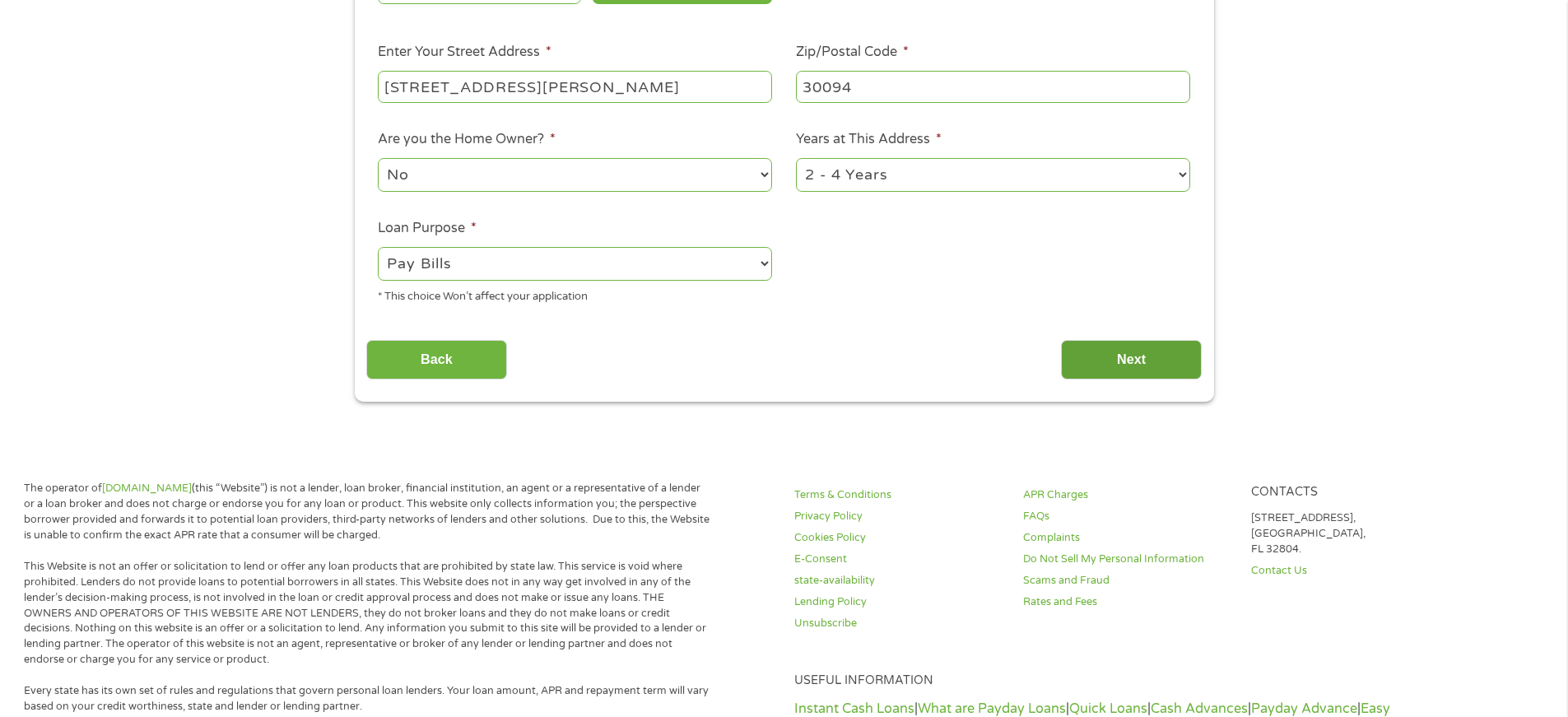
click at [1129, 359] on input "Next" at bounding box center [1130, 360] width 141 height 40
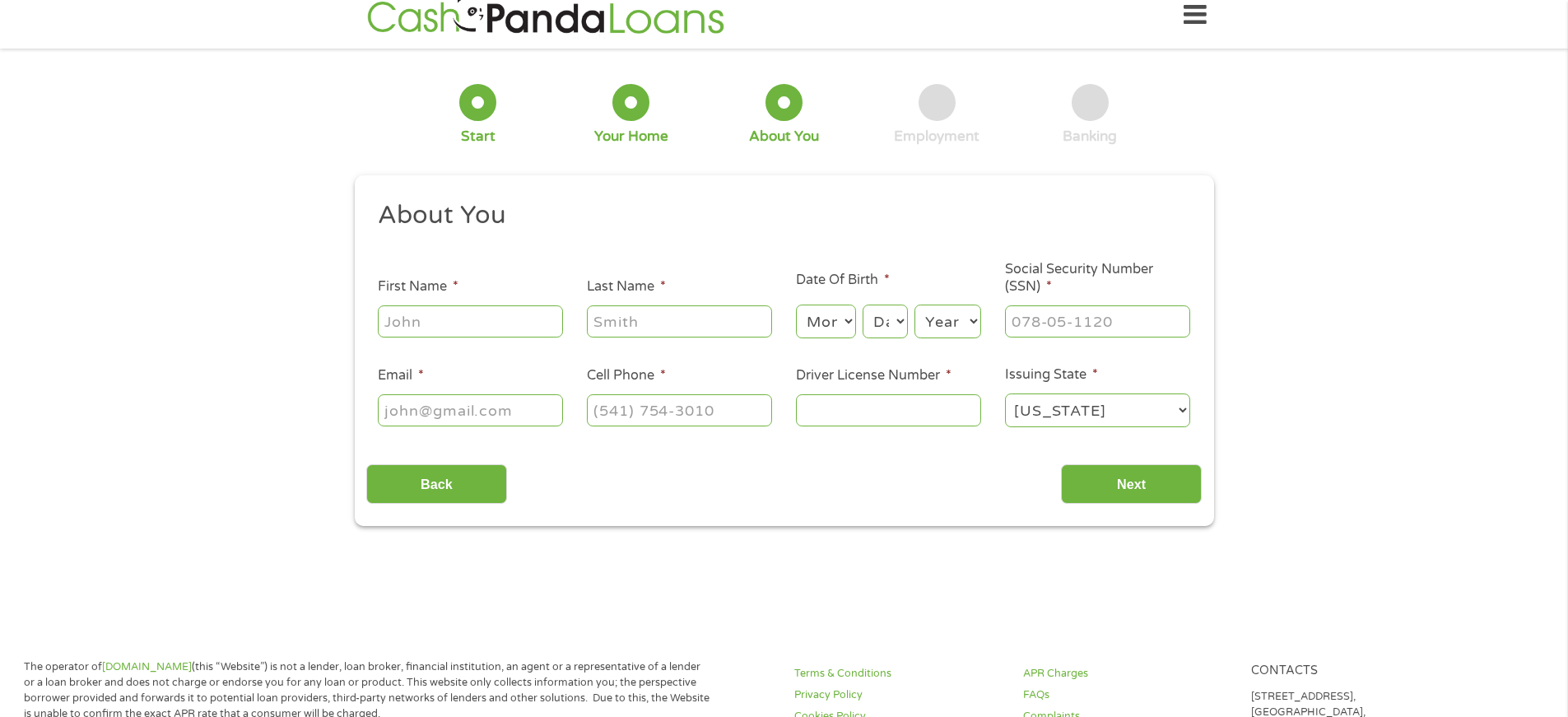
scroll to position [0, 0]
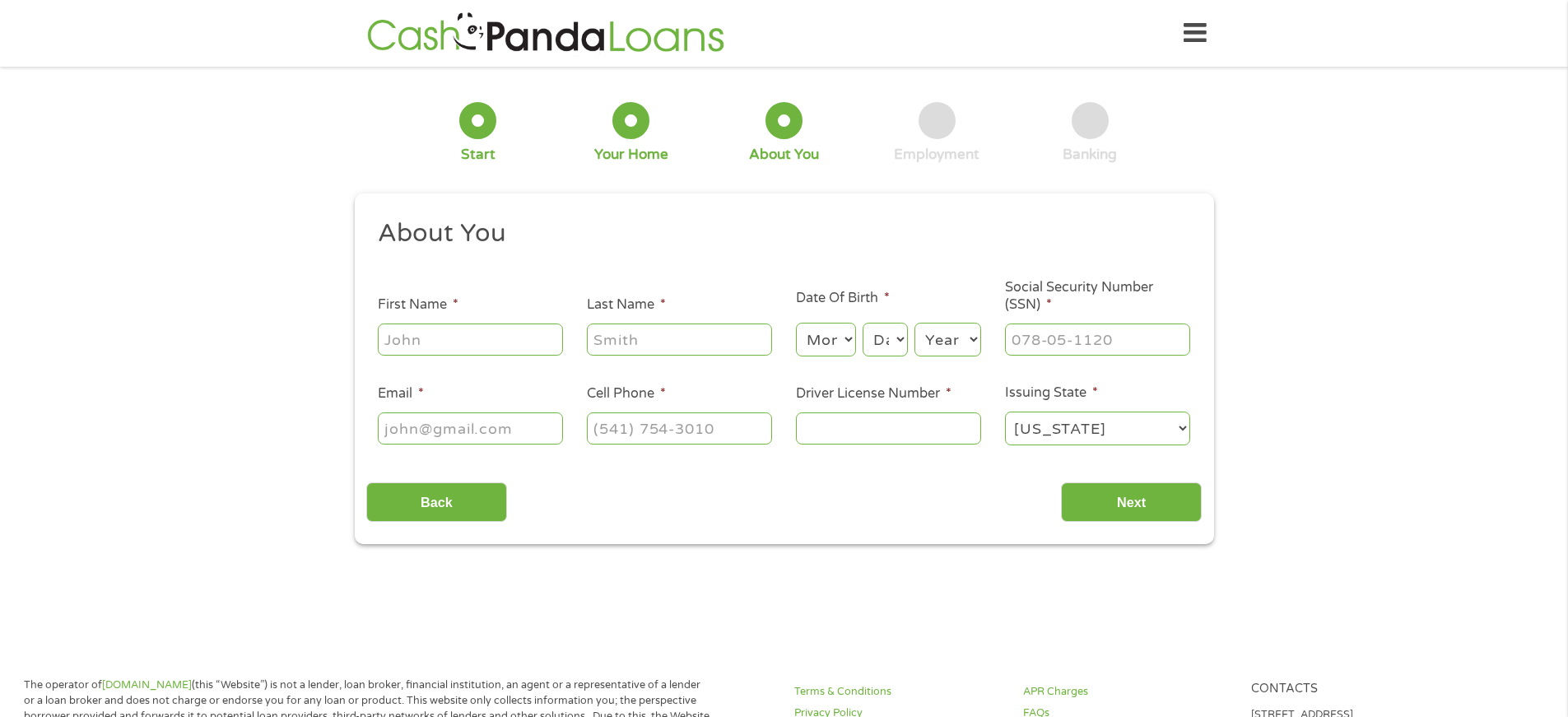
click at [450, 341] on input "First Name *" at bounding box center [470, 339] width 185 height 31
type input "[PERSON_NAME]"
type input "[EMAIL_ADDRESS][DOMAIN_NAME]"
type input "[PHONE_NUMBER]"
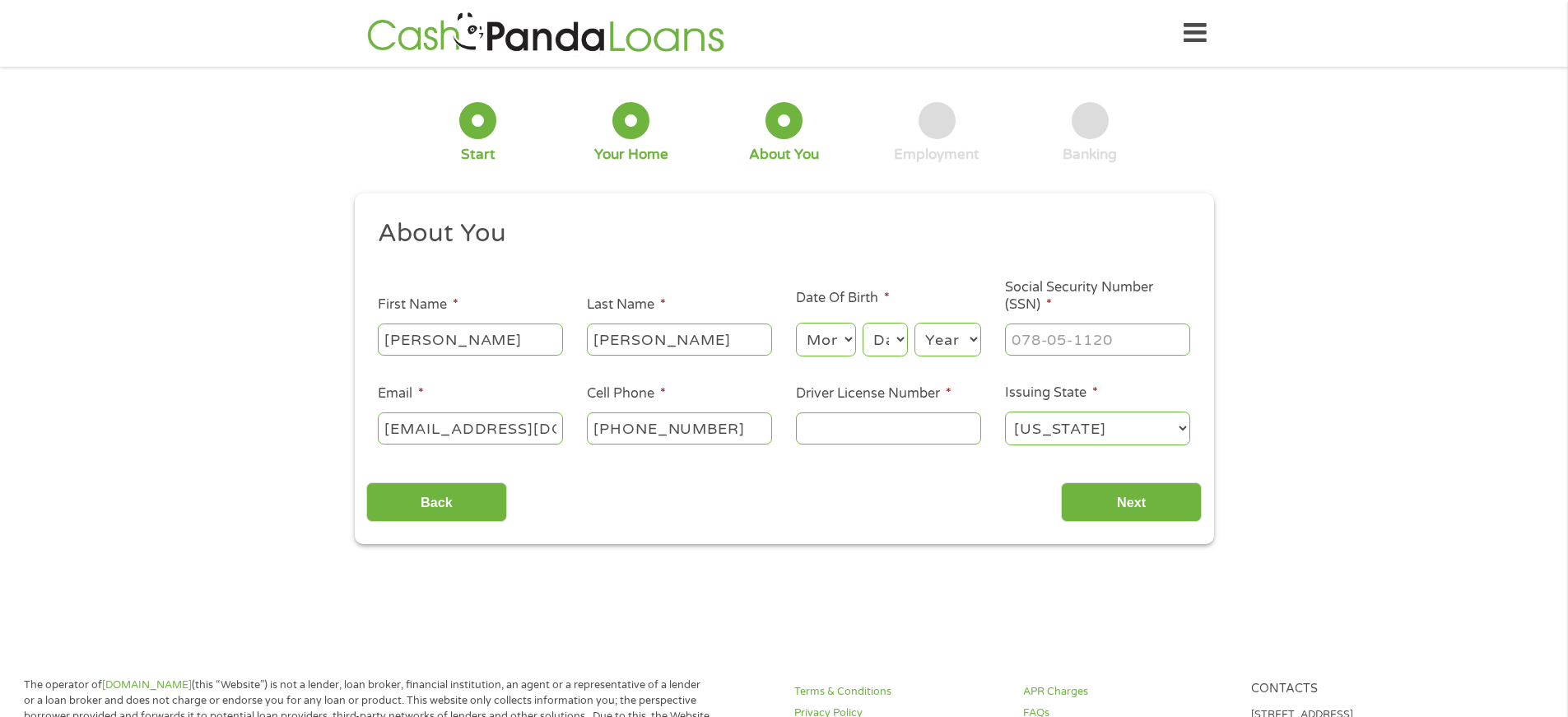
click at [813, 432] on input "Driver License Number *" at bounding box center [888, 428] width 185 height 31
type input "061608011"
click at [834, 330] on select "Month 1 2 3 4 5 6 7 8 9 10 11 12" at bounding box center [825, 339] width 60 height 33
select select "12"
click at [796, 323] on select "Month 1 2 3 4 5 6 7 8 9 10 11 12" at bounding box center [825, 339] width 60 height 33
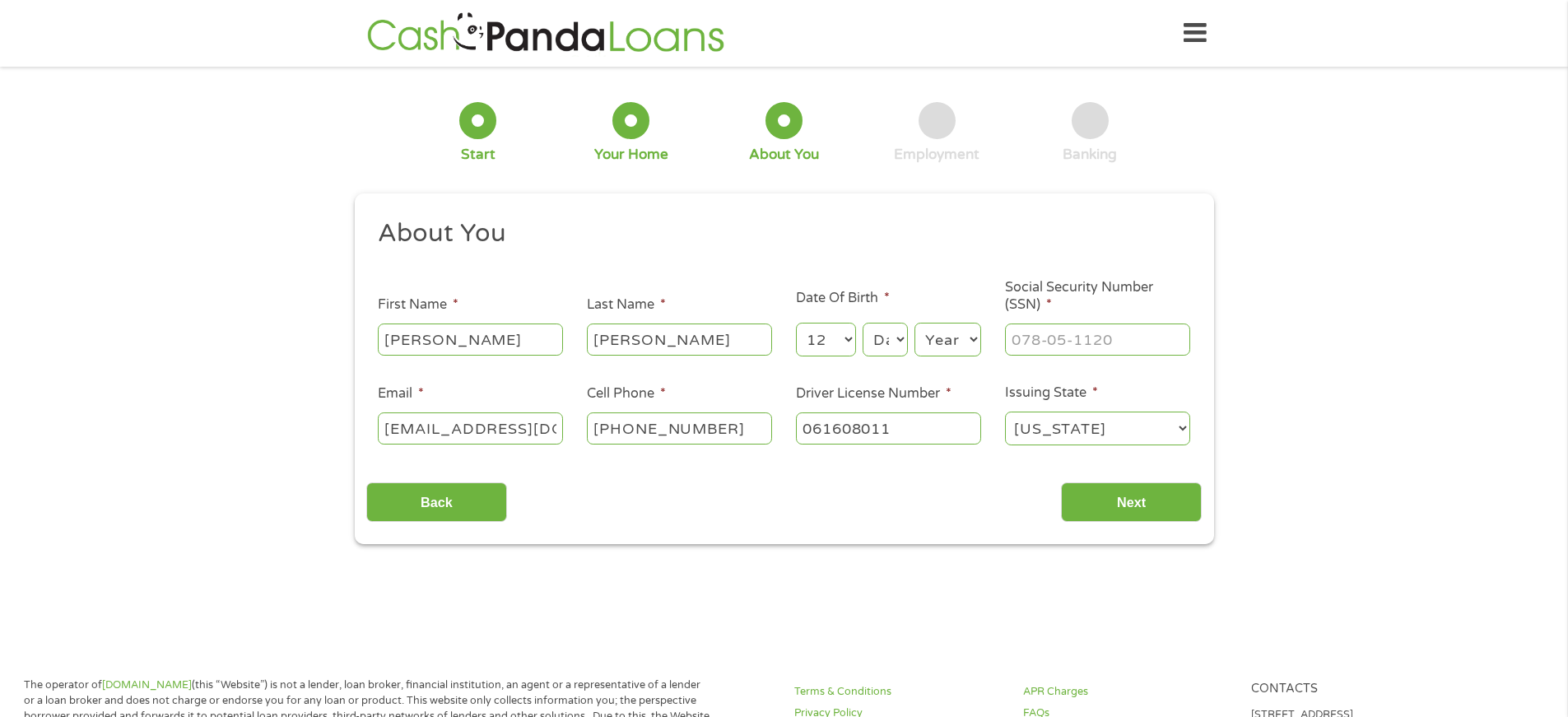
click at [902, 330] on select "Day 1 2 3 4 5 6 7 8 9 10 11 12 13 14 15 16 17 18 19 20 21 22 23 24 25 26 27 28 …" at bounding box center [884, 339] width 44 height 33
select select "22"
click at [863, 323] on select "Day 1 2 3 4 5 6 7 8 9 10 11 12 13 14 15 16 17 18 19 20 21 22 23 24 25 26 27 28 …" at bounding box center [884, 339] width 44 height 33
click at [977, 335] on select "Year [DATE] 2006 2005 2004 2003 2002 2001 2000 1999 1998 1997 1996 1995 1994 19…" at bounding box center [948, 339] width 67 height 33
select select "1961"
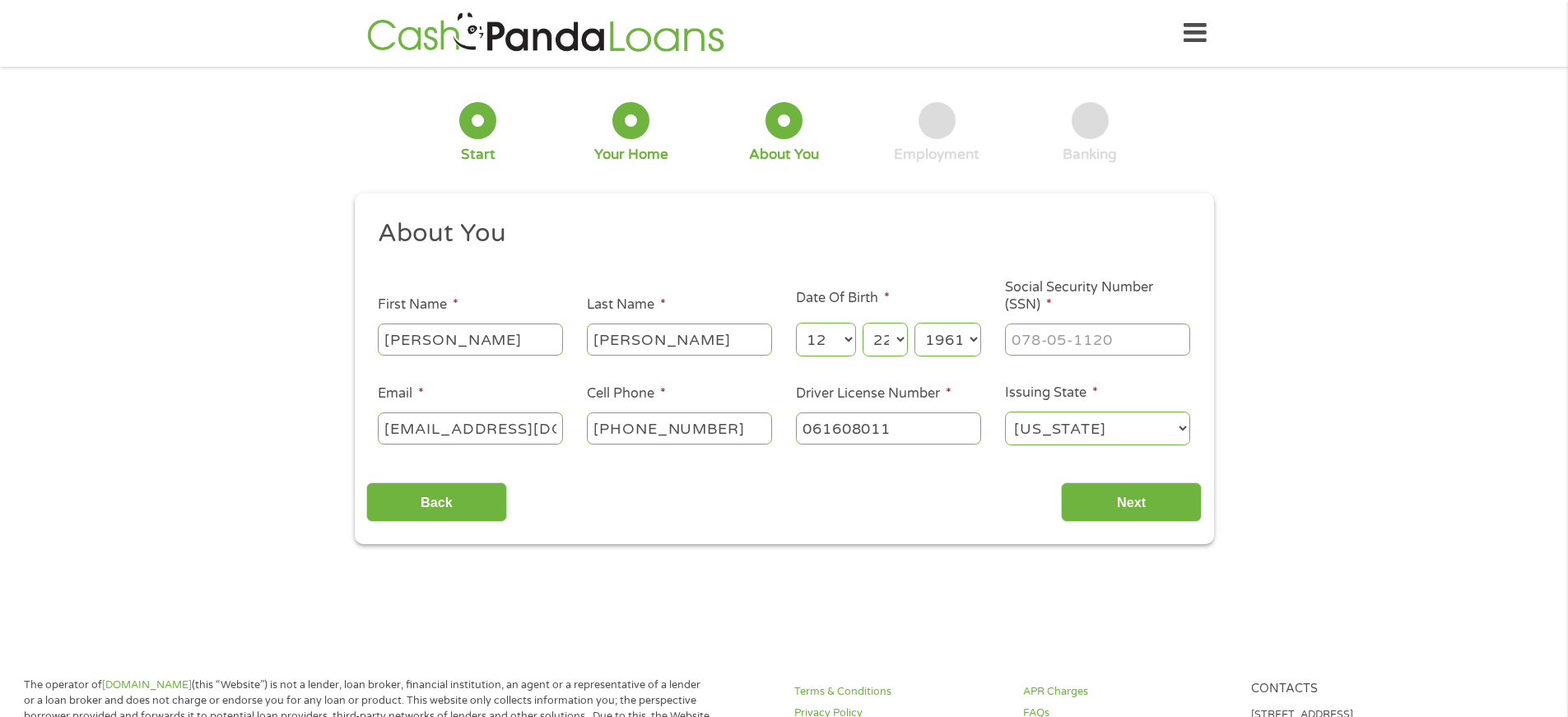
click at [915, 323] on select "Year [DATE] 2006 2005 2004 2003 2002 2001 2000 1999 1998 1997 1996 1995 1994 19…" at bounding box center [948, 339] width 67 height 33
click at [1029, 333] on input "___-__-____" at bounding box center [1098, 339] width 185 height 31
type input "236-08-4289"
drag, startPoint x: 1150, startPoint y: 500, endPoint x: 1130, endPoint y: 507, distance: 21.2
click at [1147, 501] on input "Next" at bounding box center [1130, 502] width 141 height 40
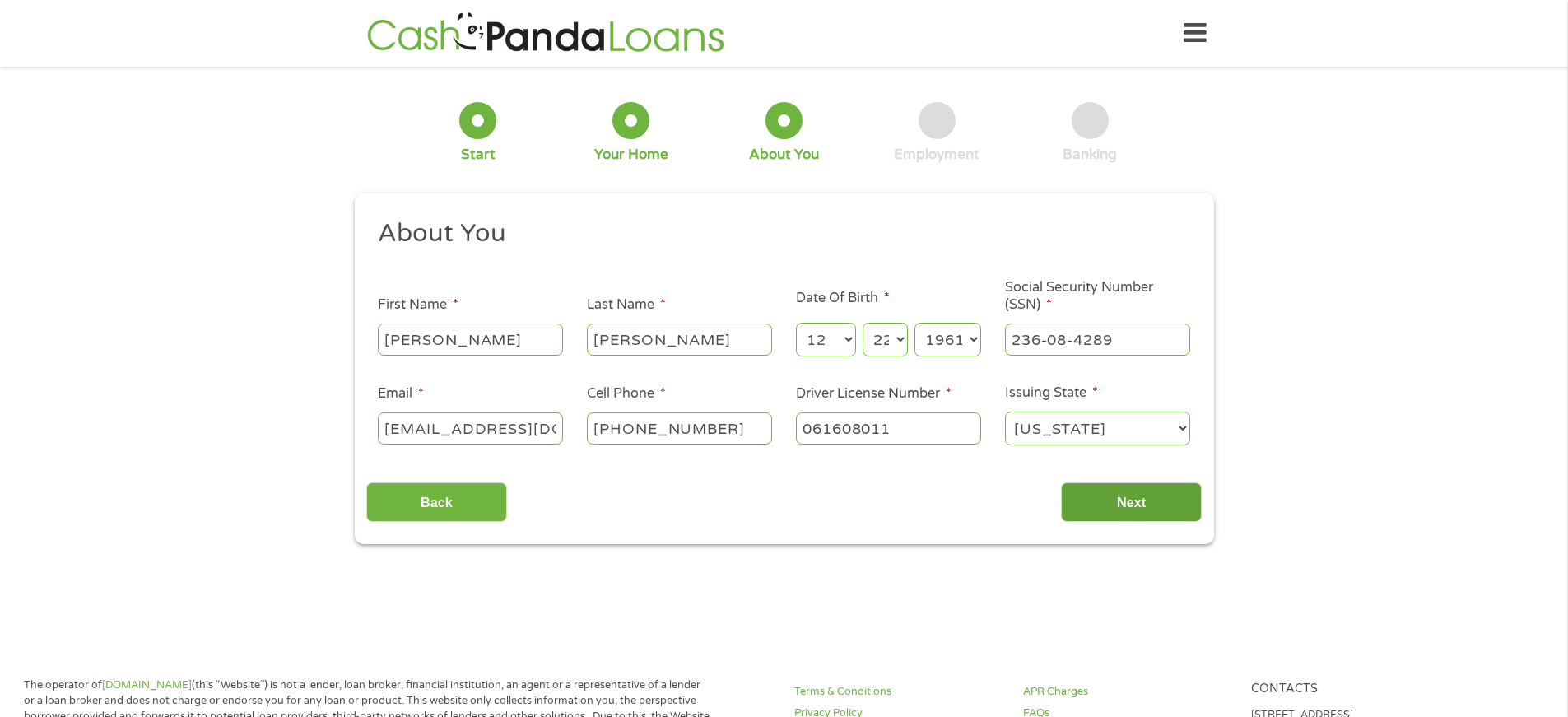
click at [1130, 501] on input "Next" at bounding box center [1130, 502] width 141 height 40
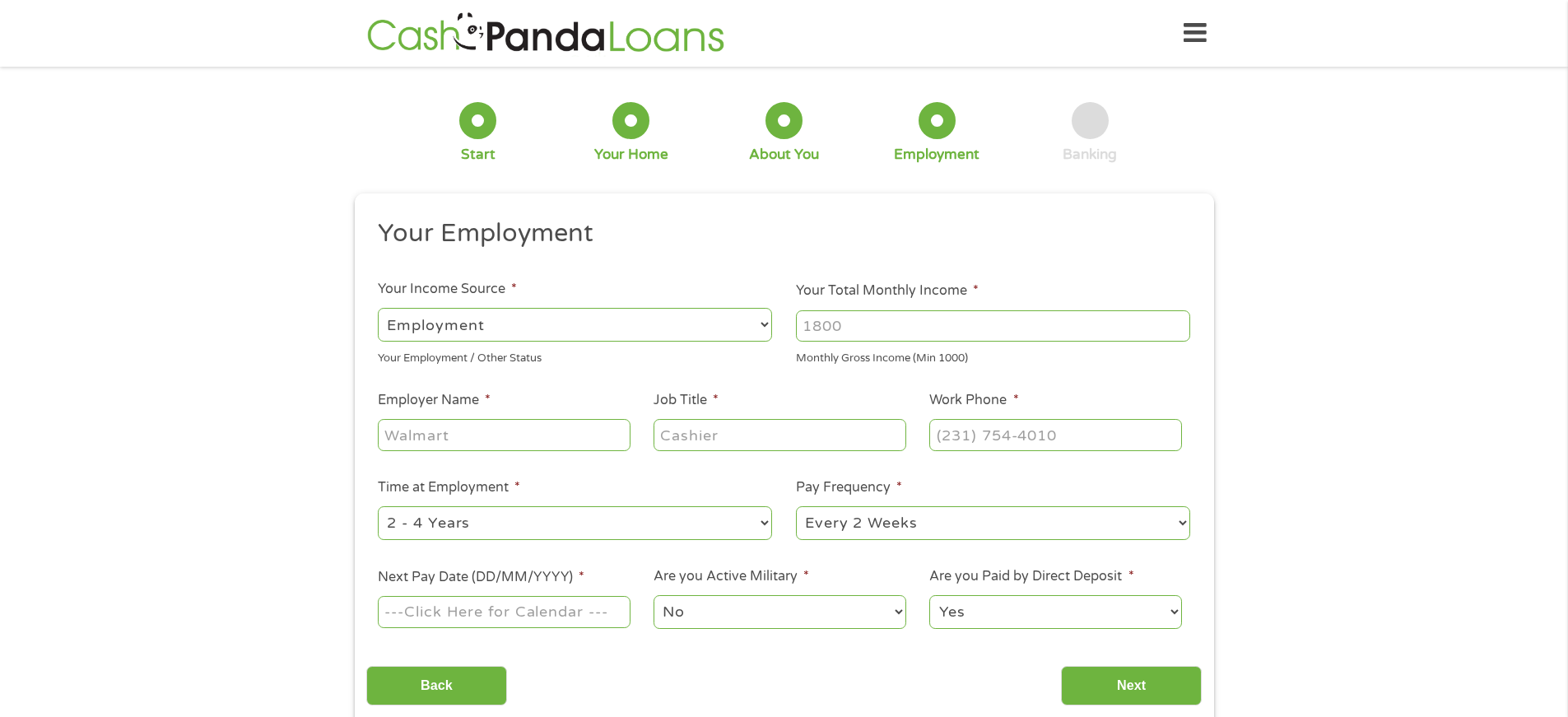
click at [1115, 505] on div "--- Choose one --- Every 2 Weeks Every Week Monthly Semi-Monthly" at bounding box center [993, 523] width 394 height 39
drag, startPoint x: 867, startPoint y: 325, endPoint x: 813, endPoint y: 325, distance: 54.0
click at [813, 325] on input "Your Total Monthly Income *" at bounding box center [993, 326] width 394 height 31
type input "3200"
click at [455, 438] on input "Employer Name *" at bounding box center [504, 435] width 252 height 31
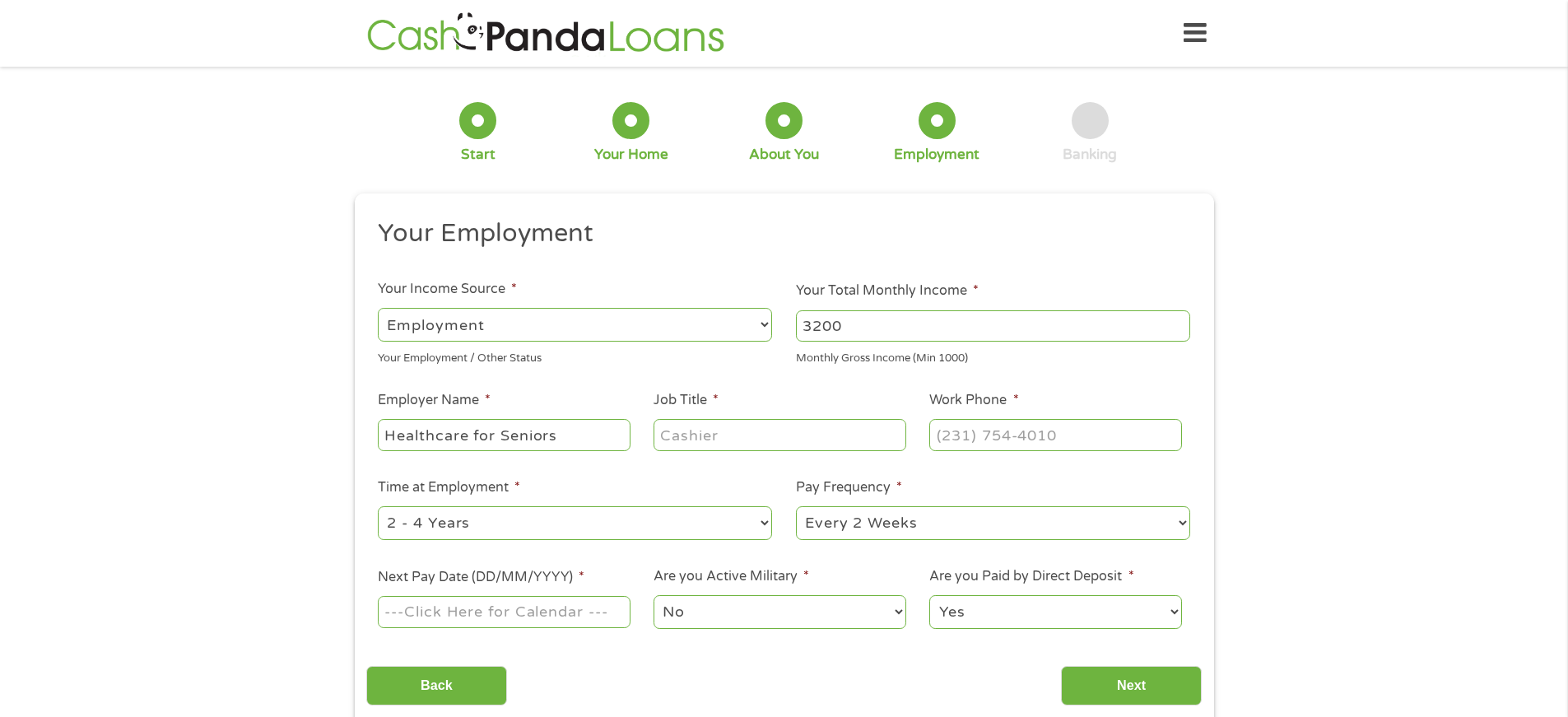
type input "Healthcare for Seniors"
click at [689, 429] on input "Job Title *" at bounding box center [779, 435] width 252 height 31
type input "Billing and Coding"
click at [963, 446] on input "(___) ___-____" at bounding box center [1055, 435] width 252 height 31
type input "[PHONE_NUMBER]"
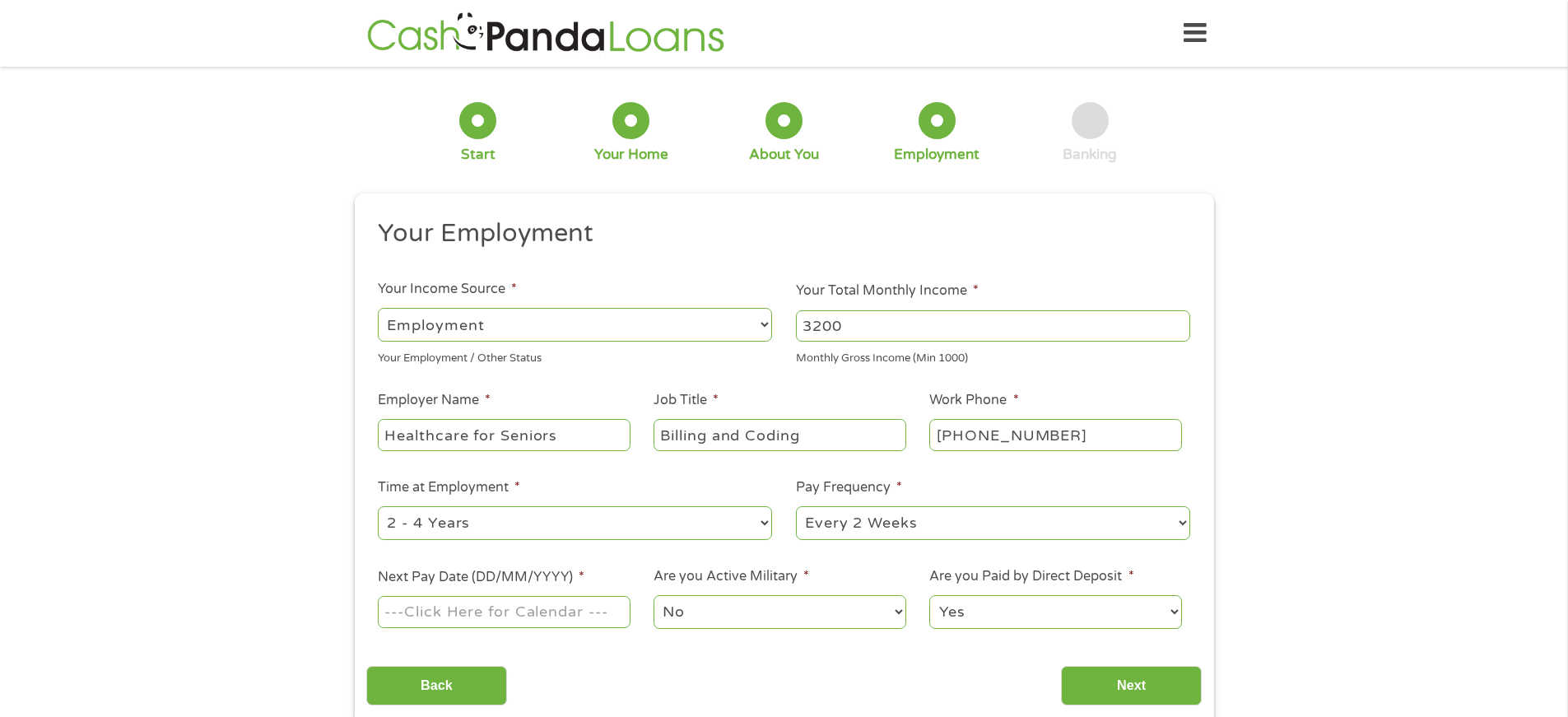
click at [1425, 353] on div "1 Start 2 Your Home 3 About You 4 Employment 5 Banking 6 This field is hidden w…" at bounding box center [784, 402] width 1568 height 649
click at [759, 518] on select "--- Choose one --- 1 Year or less 1 - 2 Years 2 - 4 Years Over 4 Years" at bounding box center [574, 523] width 394 height 33
select select "60months"
click at [378, 507] on select "--- Choose one --- 1 Year or less 1 - 2 Years 2 - 4 Years Over 4 Years" at bounding box center [574, 523] width 394 height 33
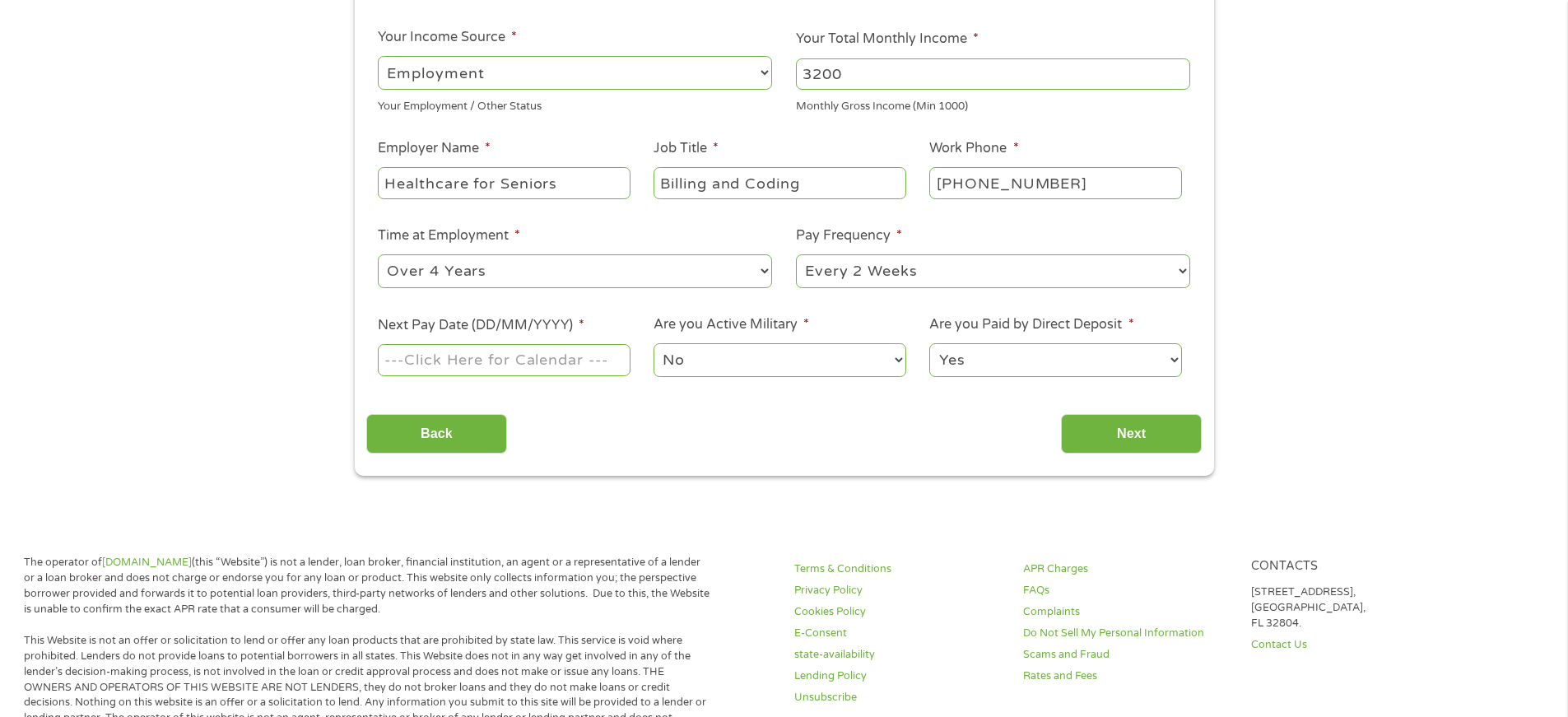
scroll to position [285, 0]
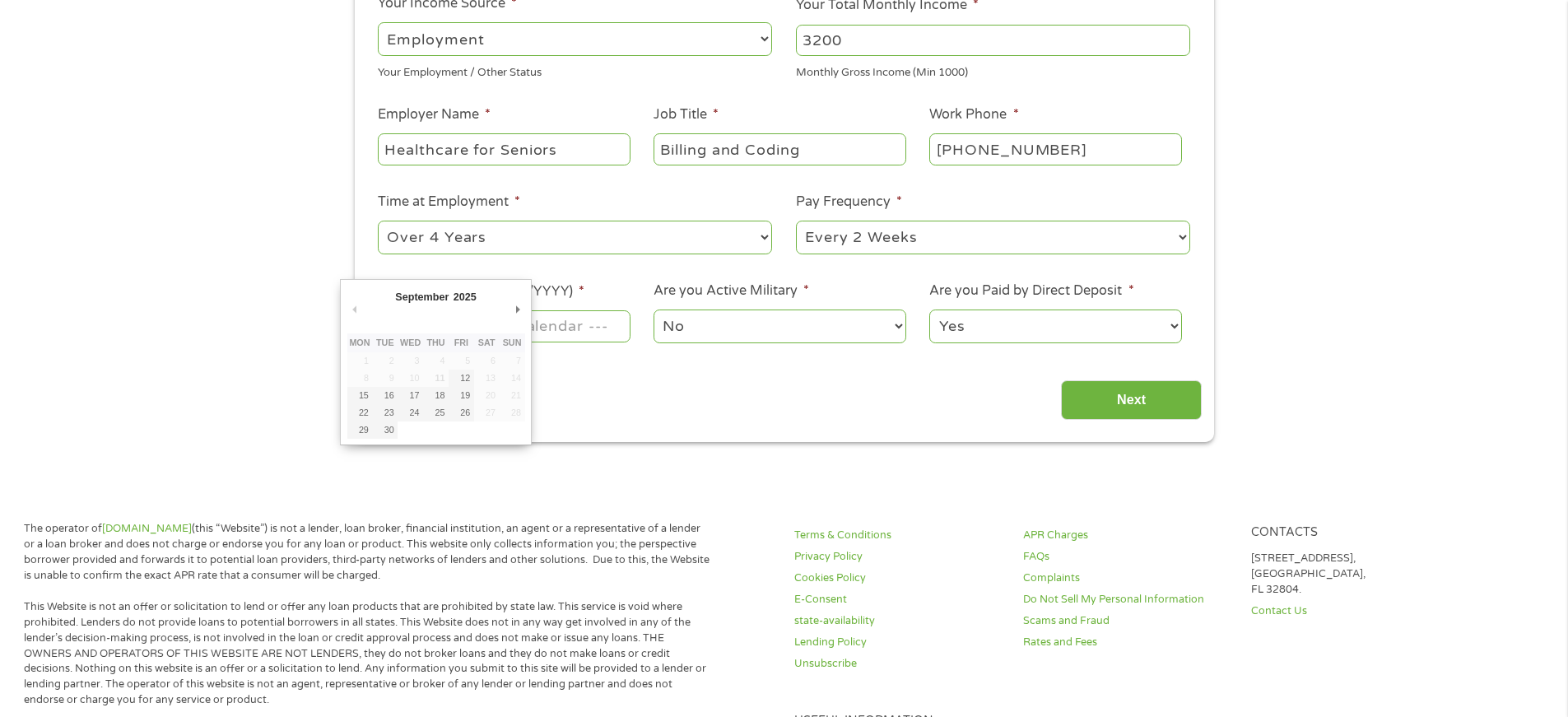
click at [553, 326] on input "Next Pay Date (DD/MM/YYYY) *" at bounding box center [504, 326] width 252 height 31
type input "[DATE]"
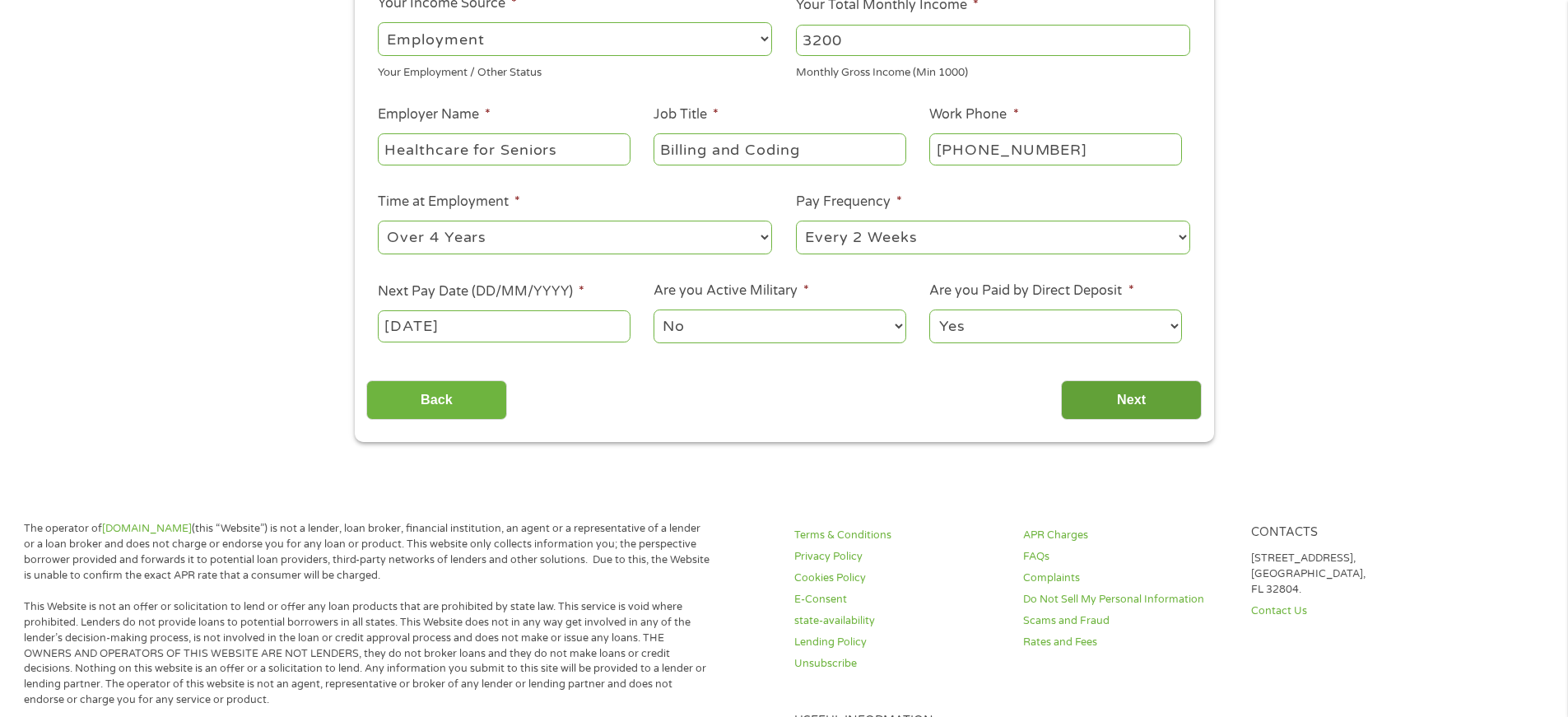
click at [1106, 396] on input "Next" at bounding box center [1130, 400] width 141 height 40
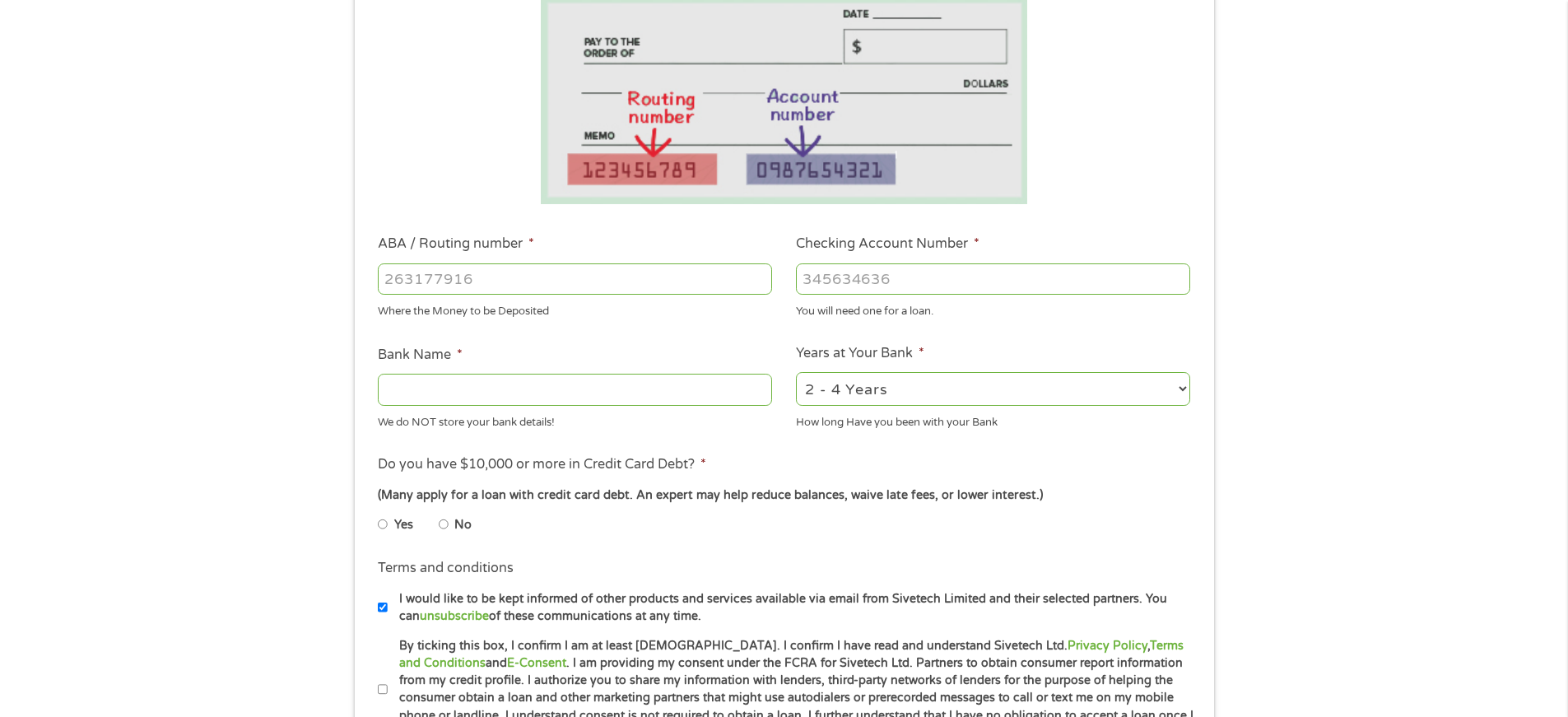
scroll to position [310, 0]
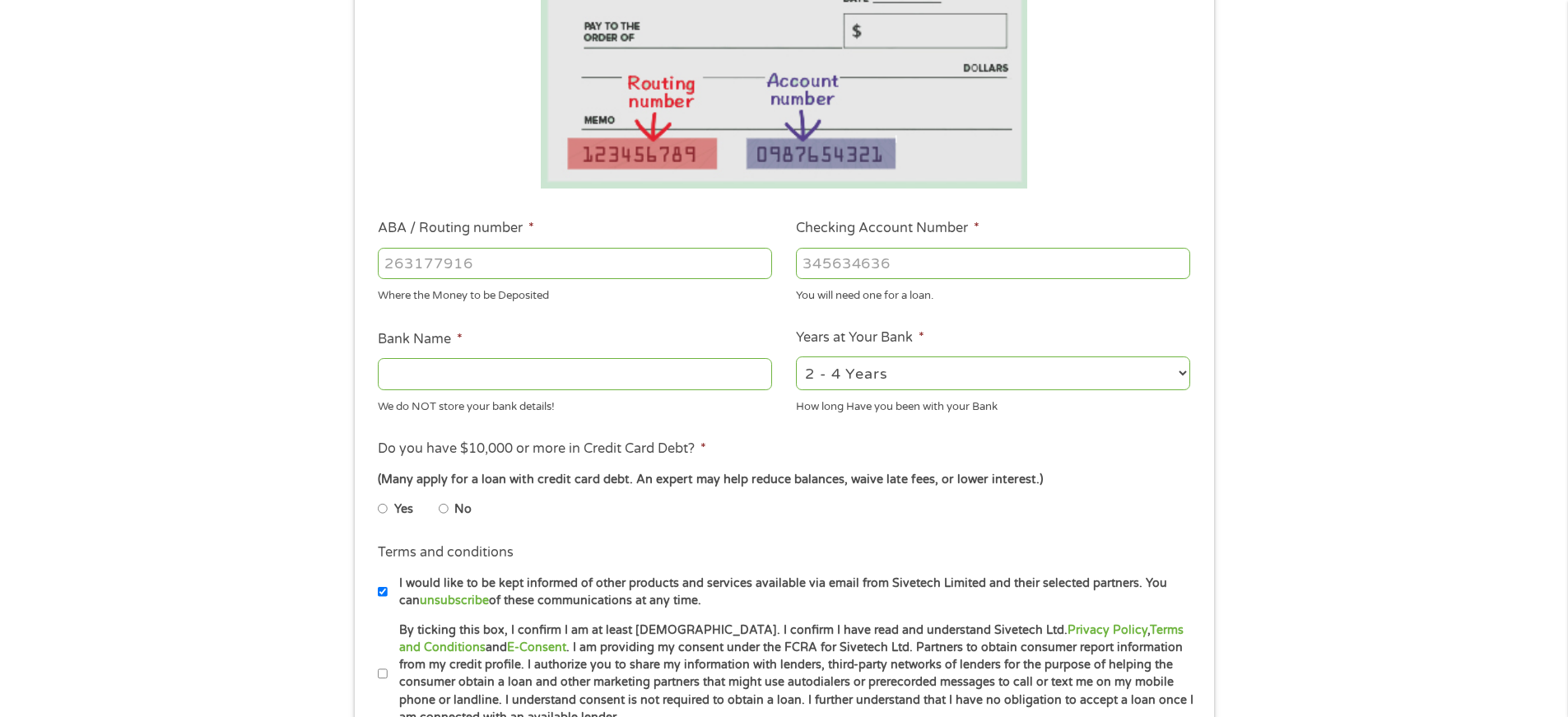
click at [481, 260] on input "ABA / Routing number *" at bounding box center [574, 264] width 394 height 31
type input "061000052"
type input "BANK OF AMERICA NA"
type input "061000052"
click at [820, 264] on input "Checking Account Number *" at bounding box center [993, 264] width 394 height 31
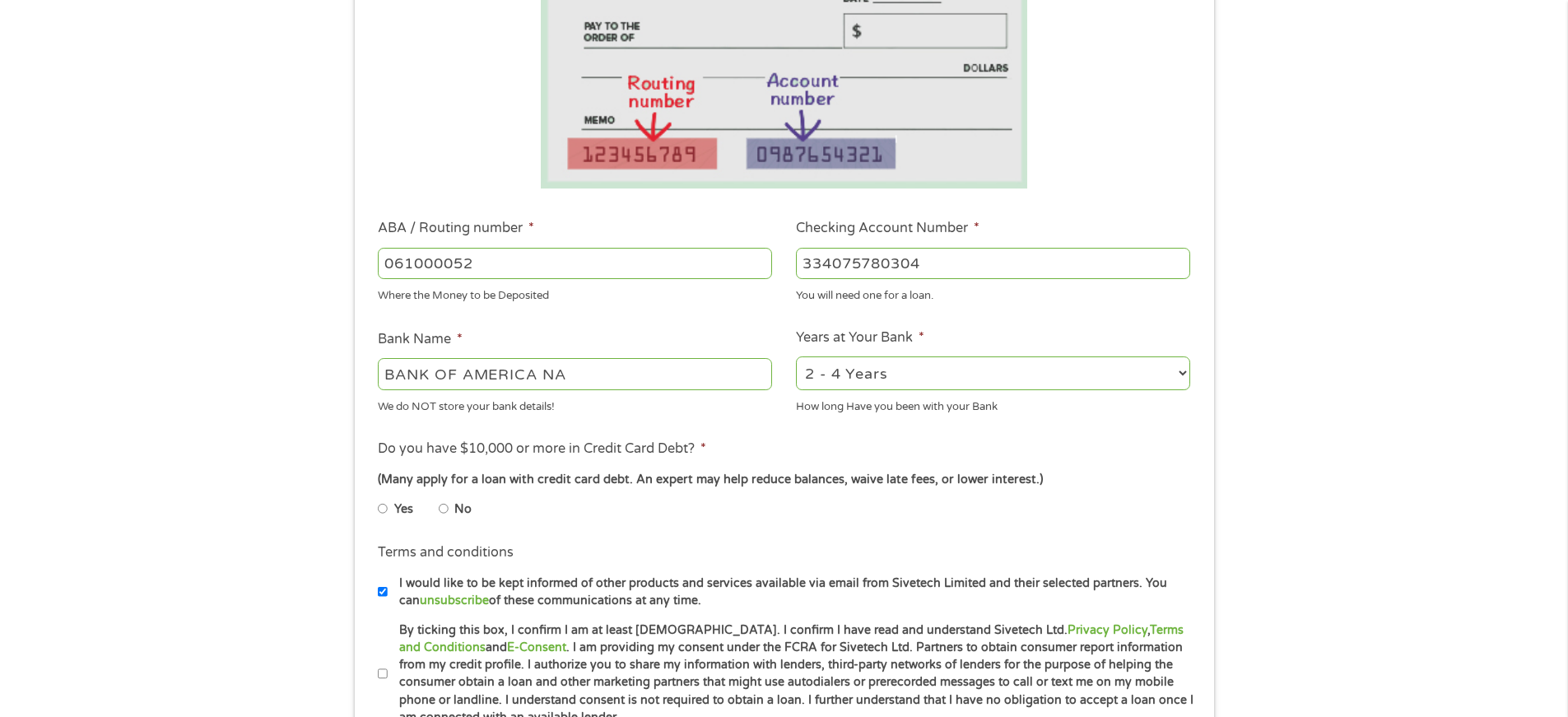
type input "334075780304"
click at [445, 507] on input "No" at bounding box center [444, 508] width 10 height 27
radio input "true"
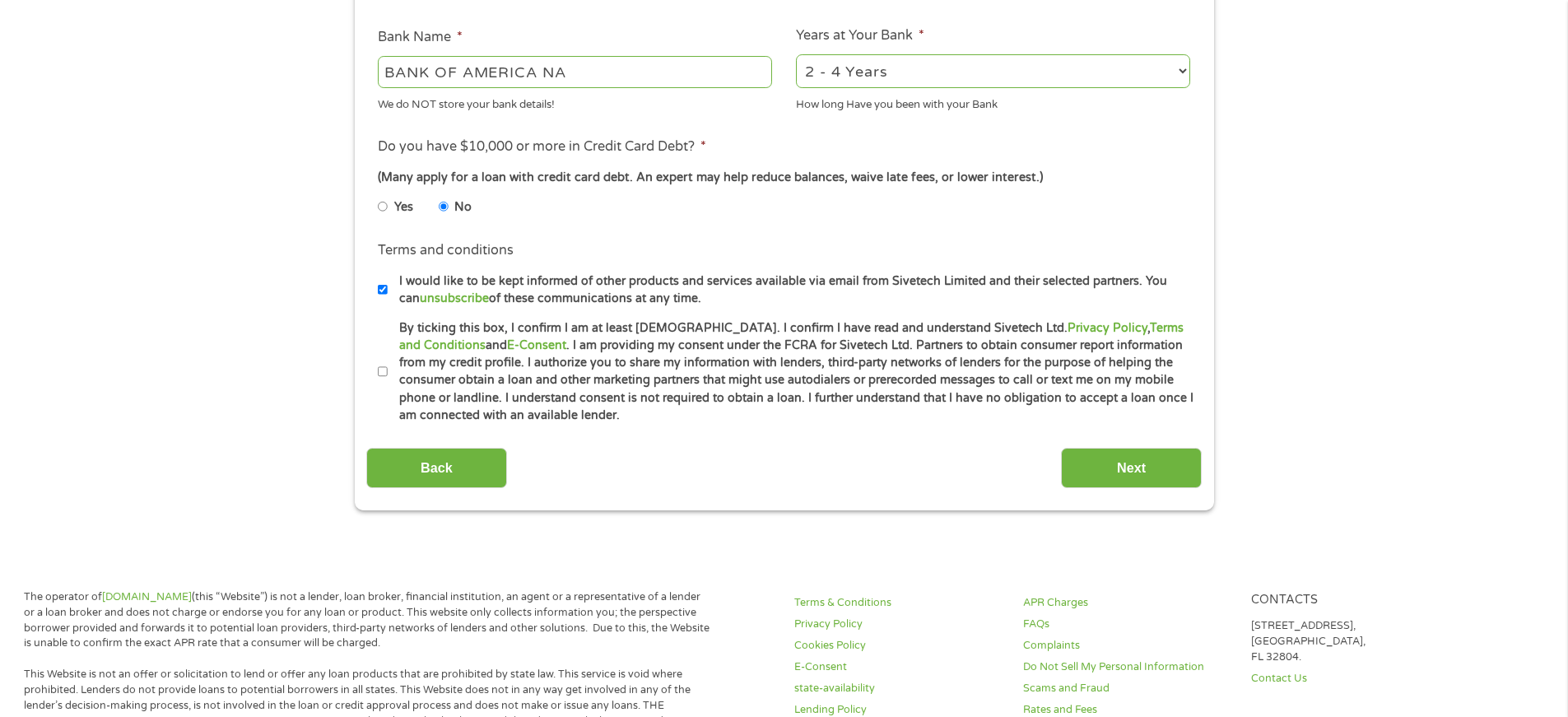
scroll to position [627, 0]
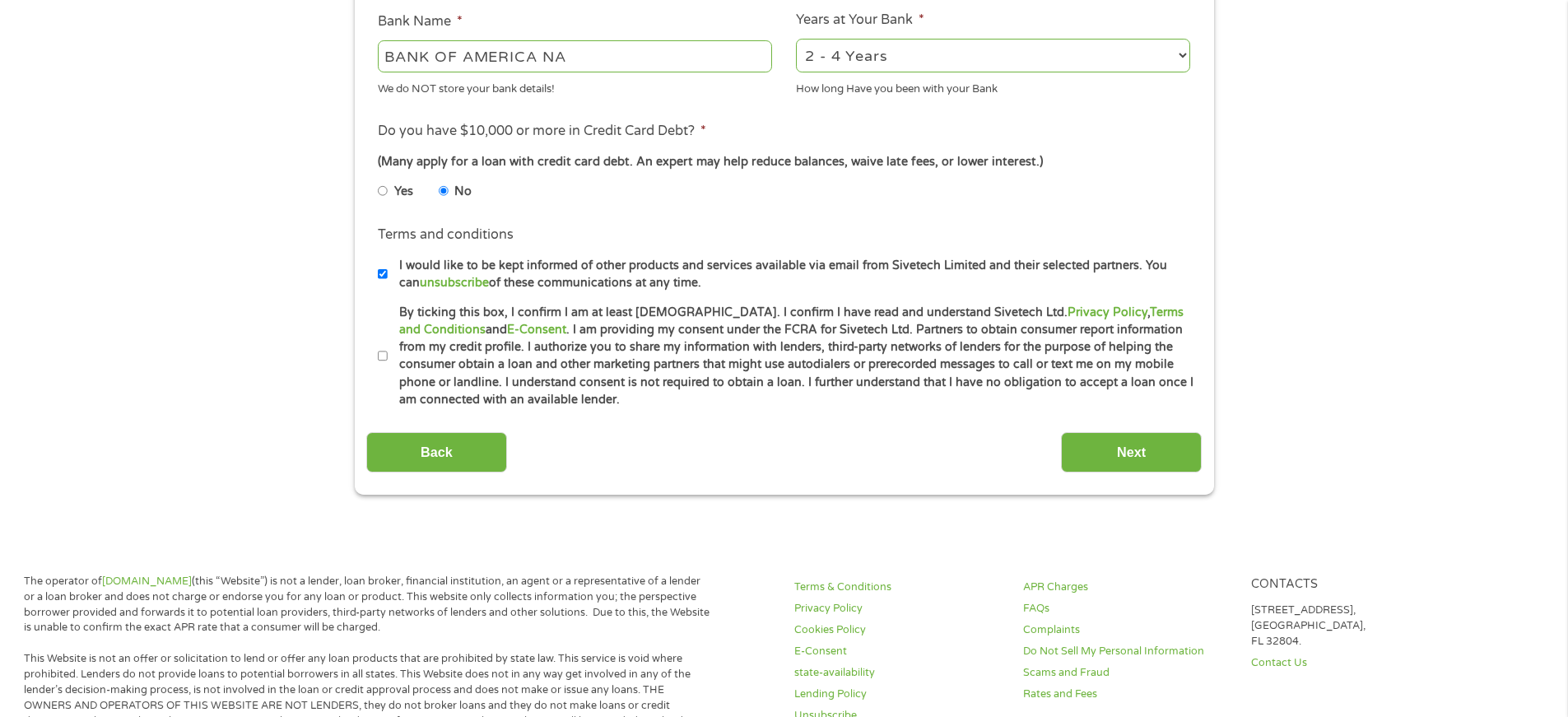
click at [385, 352] on input "By ticking this box, I confirm I am at least [DEMOGRAPHIC_DATA]. I confirm I ha…" at bounding box center [383, 356] width 10 height 27
checkbox input "true"
click at [1139, 449] on input "Next" at bounding box center [1130, 451] width 141 height 40
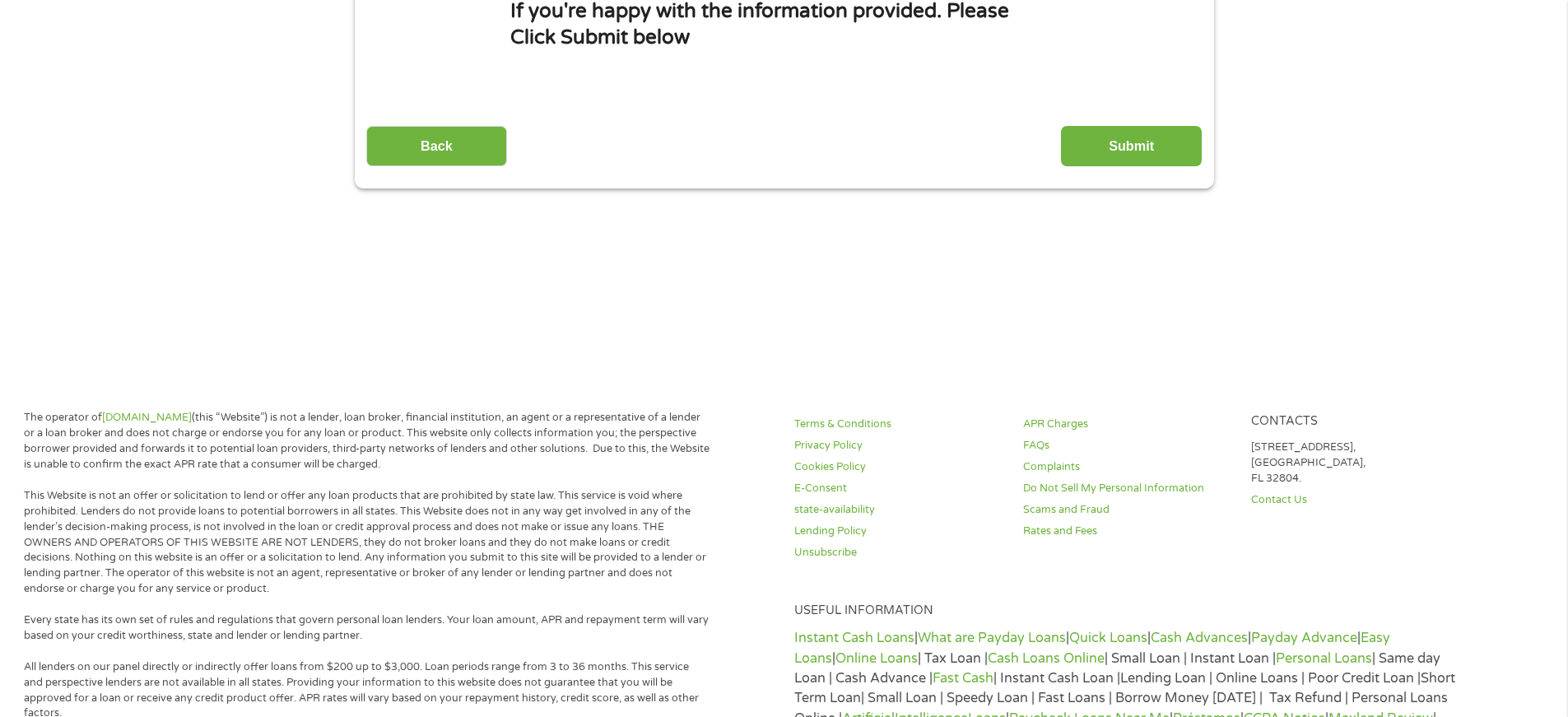
scroll to position [0, 0]
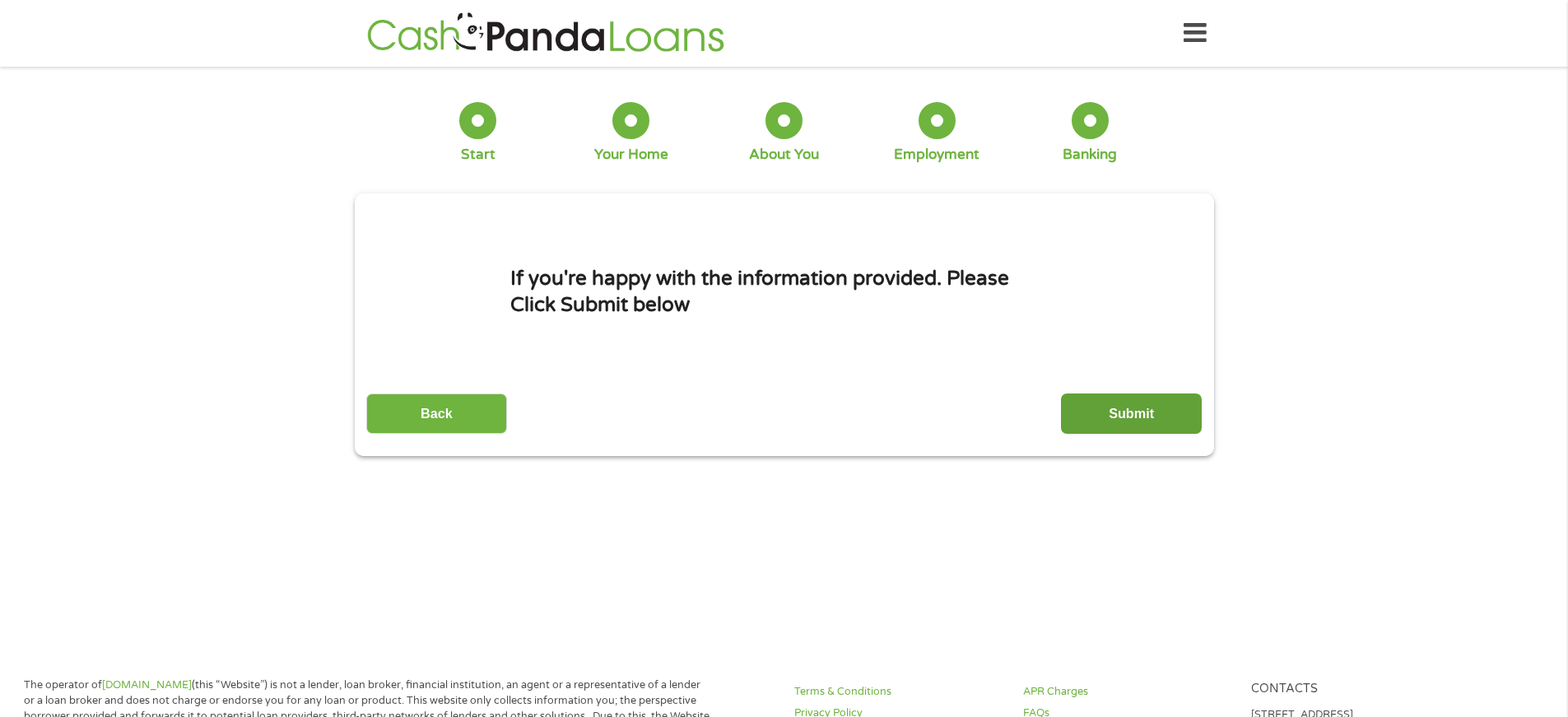
click at [1119, 415] on input "Submit" at bounding box center [1130, 413] width 141 height 40
